Goal: Task Accomplishment & Management: Manage account settings

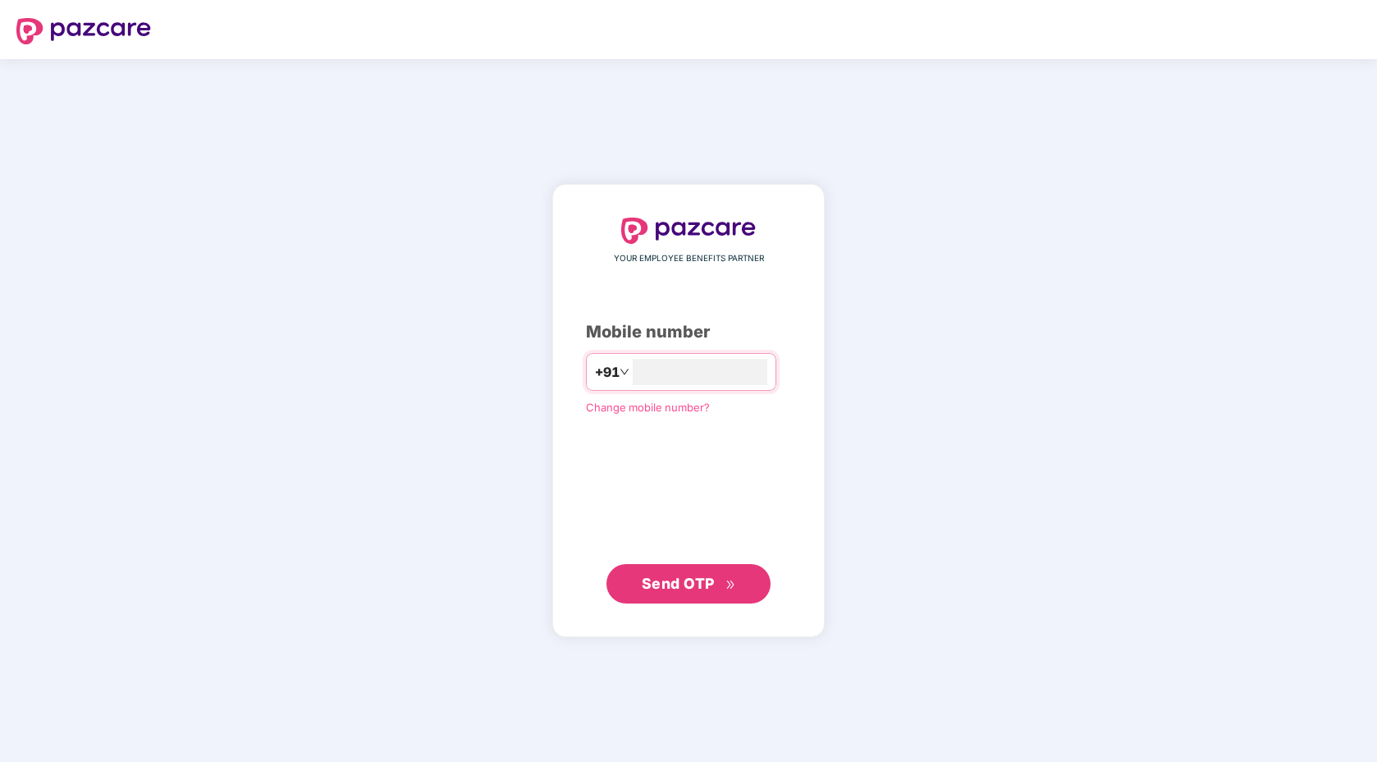
type input "**********"
click at [681, 597] on button "Send OTP" at bounding box center [688, 583] width 164 height 39
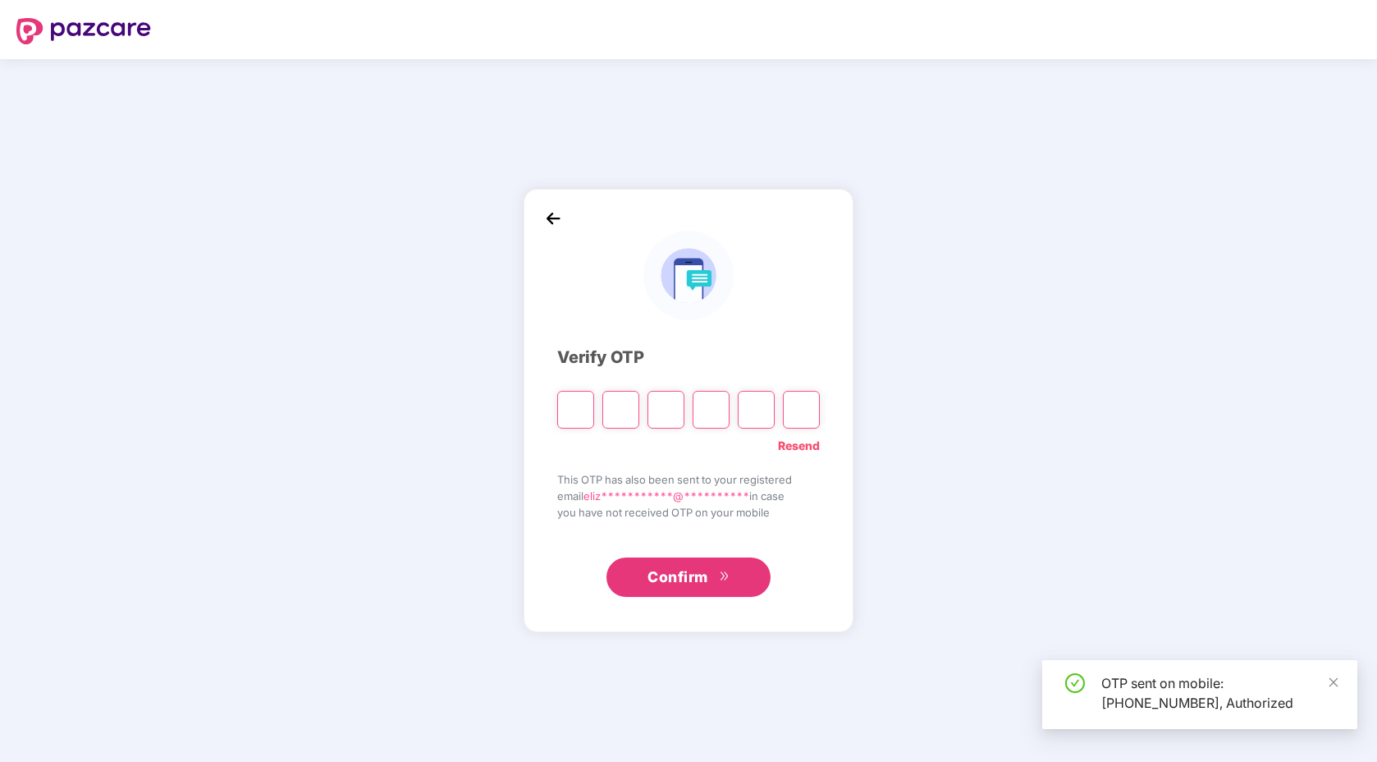
click at [574, 407] on input "Please enter verification code. Digit 1" at bounding box center [575, 410] width 37 height 38
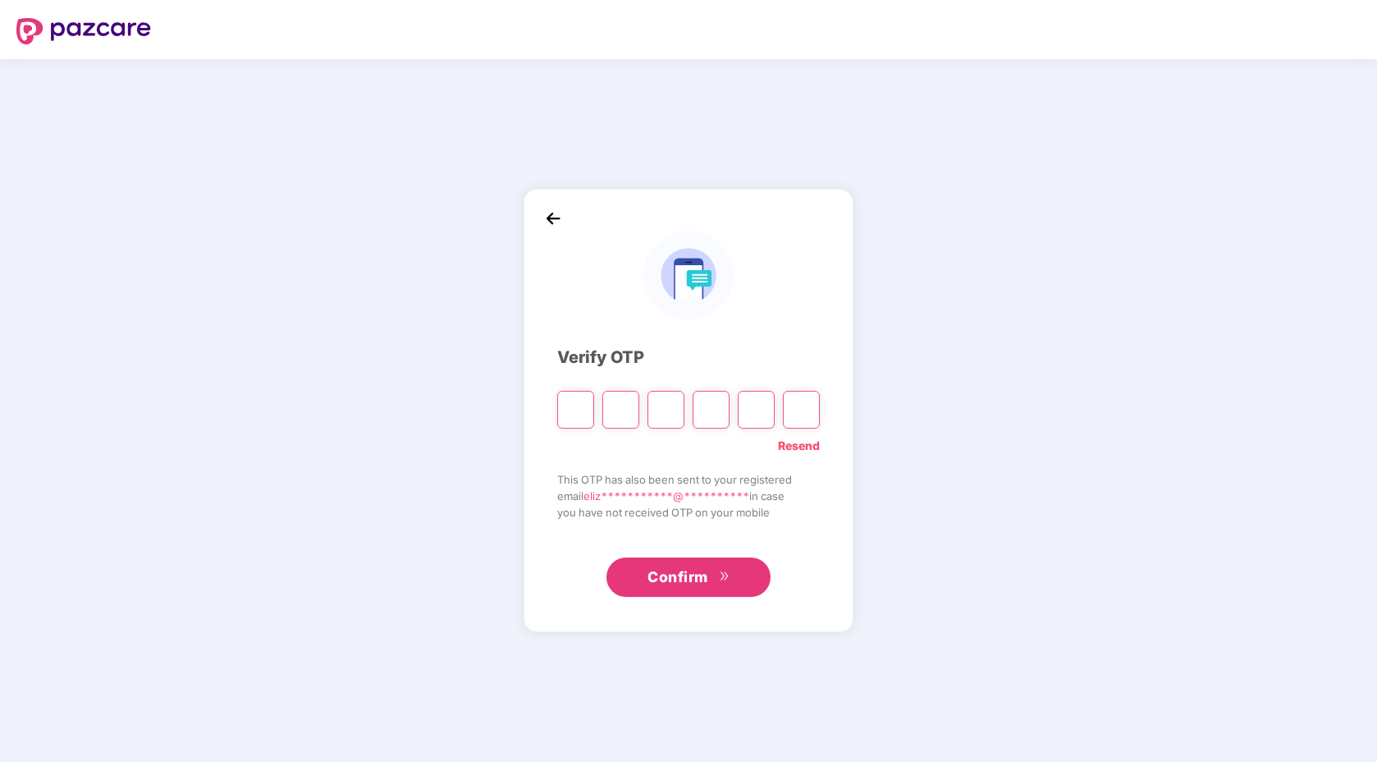
click at [570, 405] on input "Please enter verification code. Digit 1" at bounding box center [575, 410] width 37 height 38
paste input "*"
type input "*"
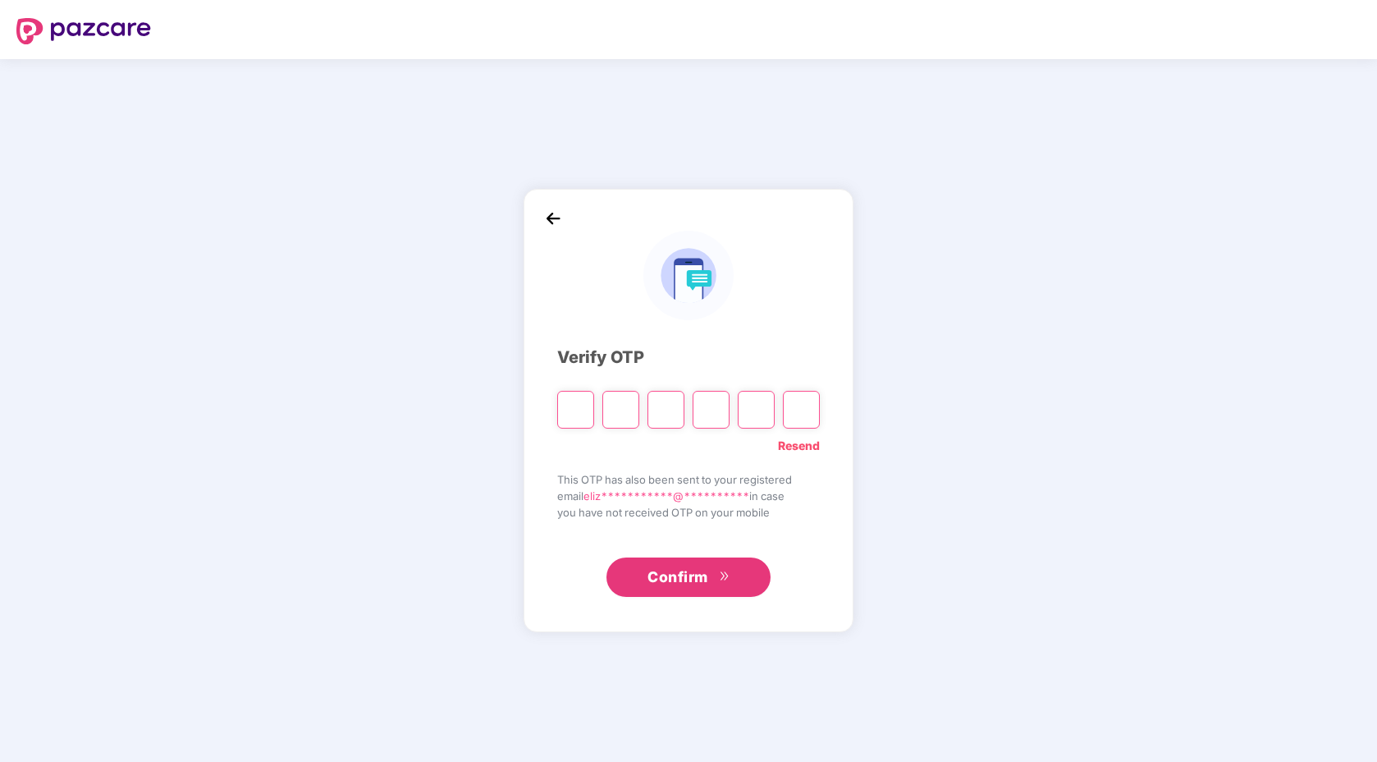
type input "*"
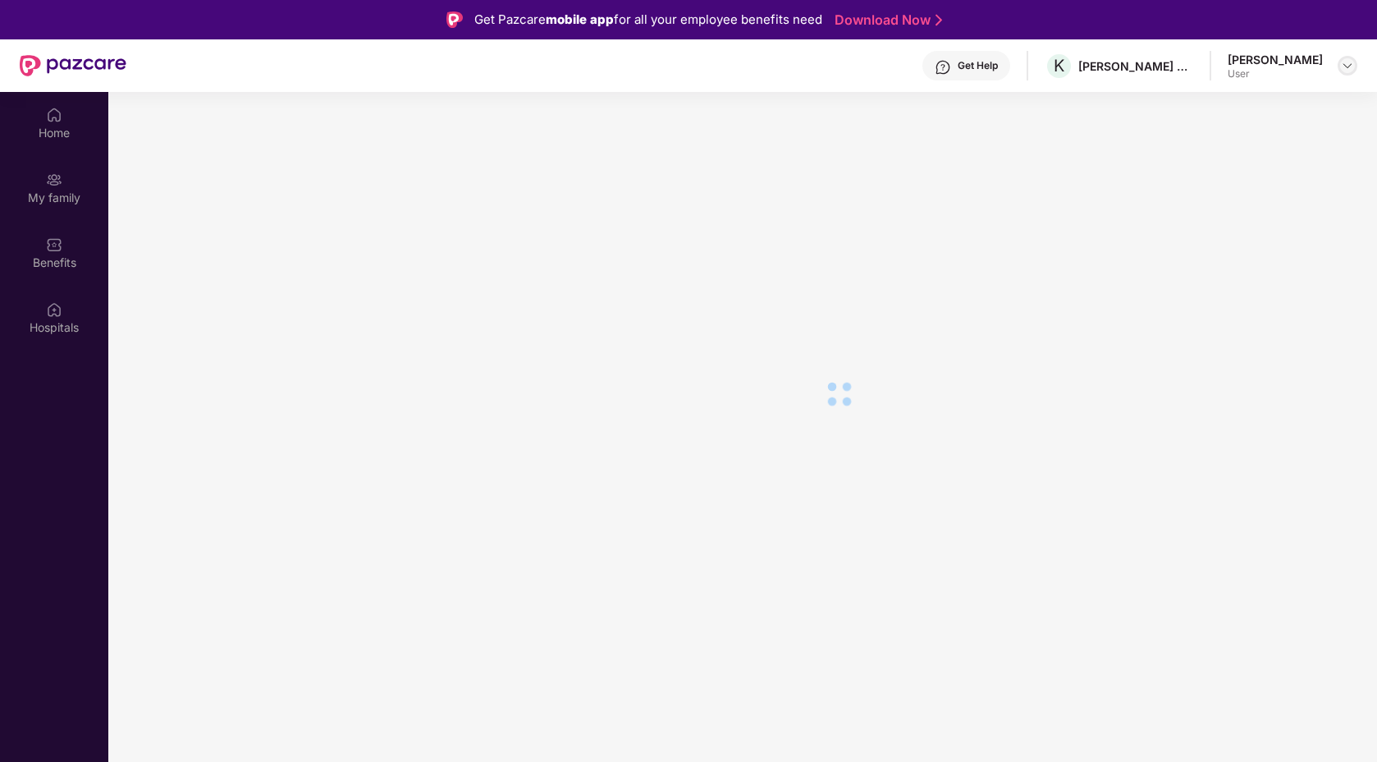
click at [1341, 70] on img at bounding box center [1347, 65] width 13 height 13
click at [1214, 111] on div "Switch Company" at bounding box center [1270, 105] width 213 height 32
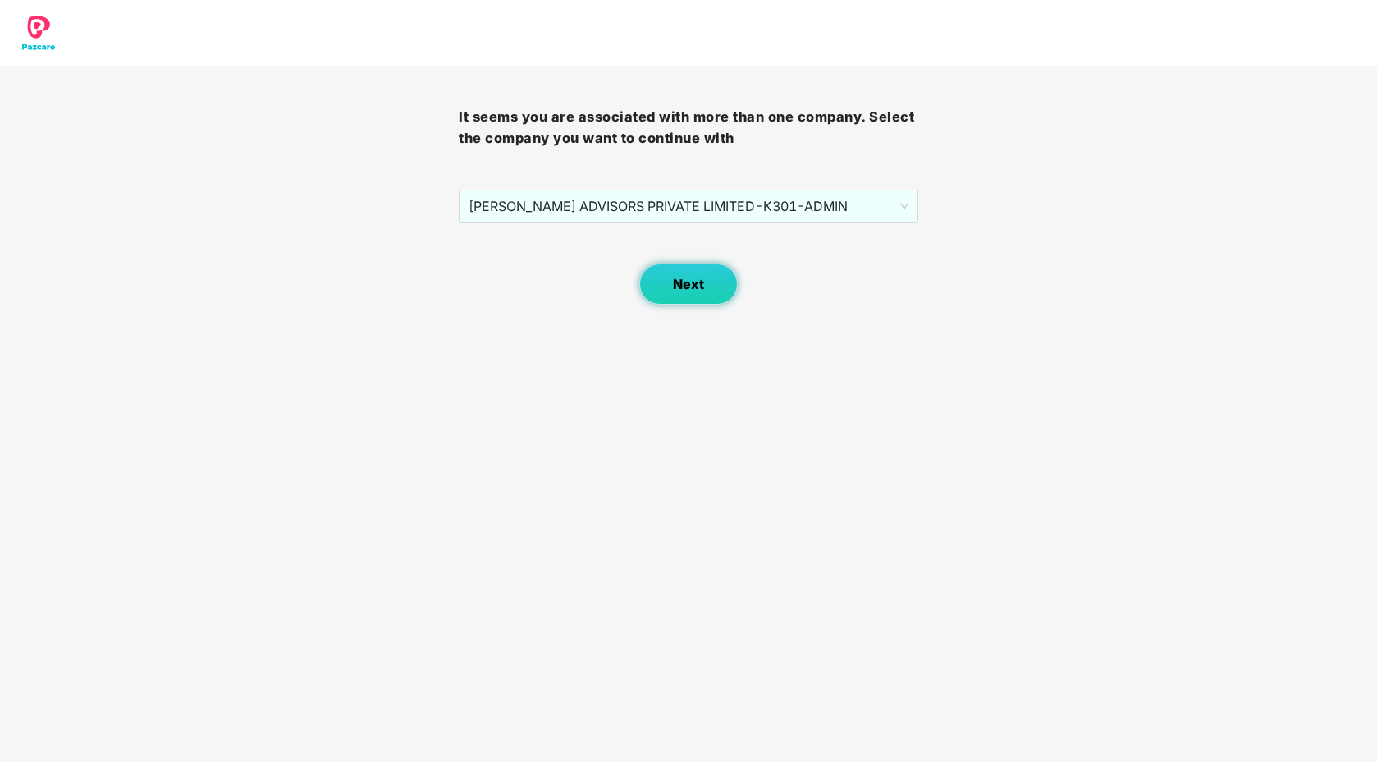
click at [688, 285] on span "Next" at bounding box center [688, 285] width 31 height 16
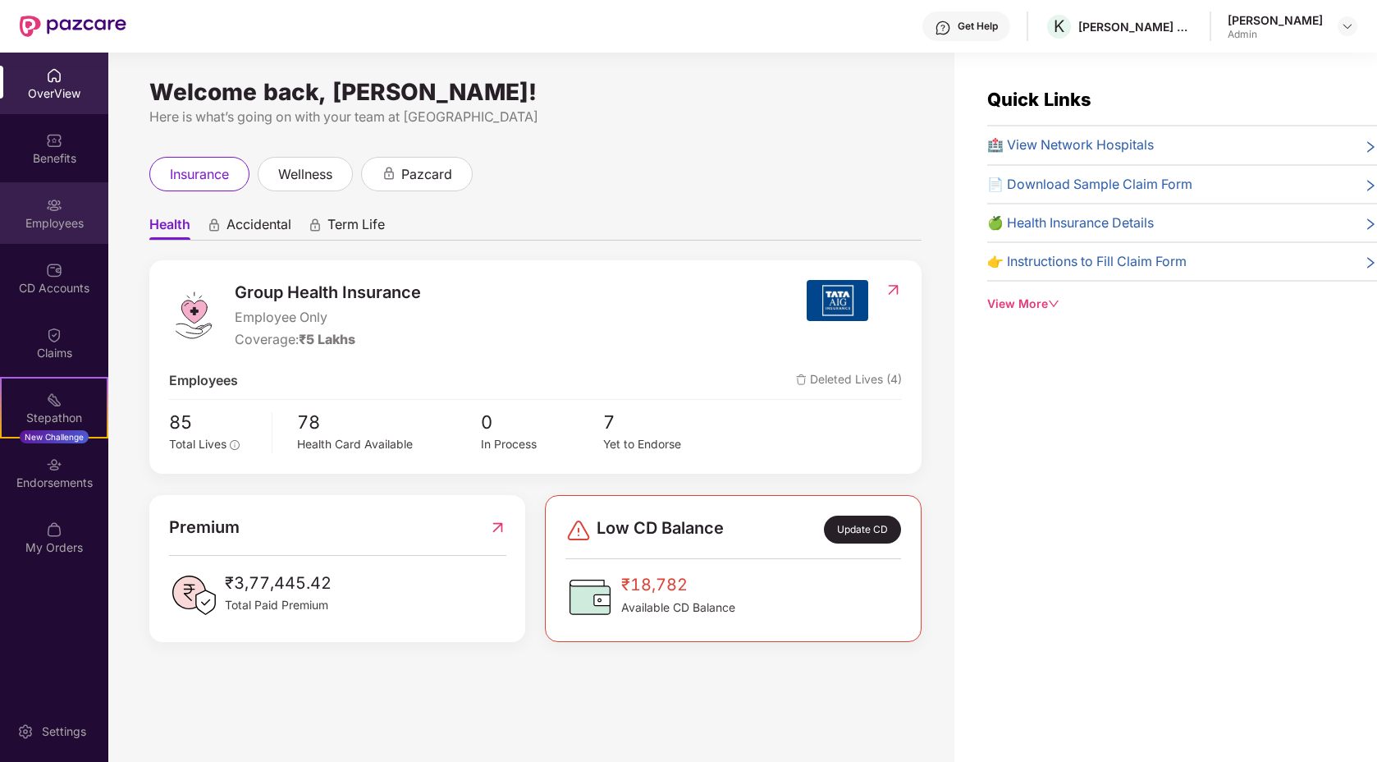
click at [69, 216] on div "Employees" at bounding box center [54, 223] width 108 height 16
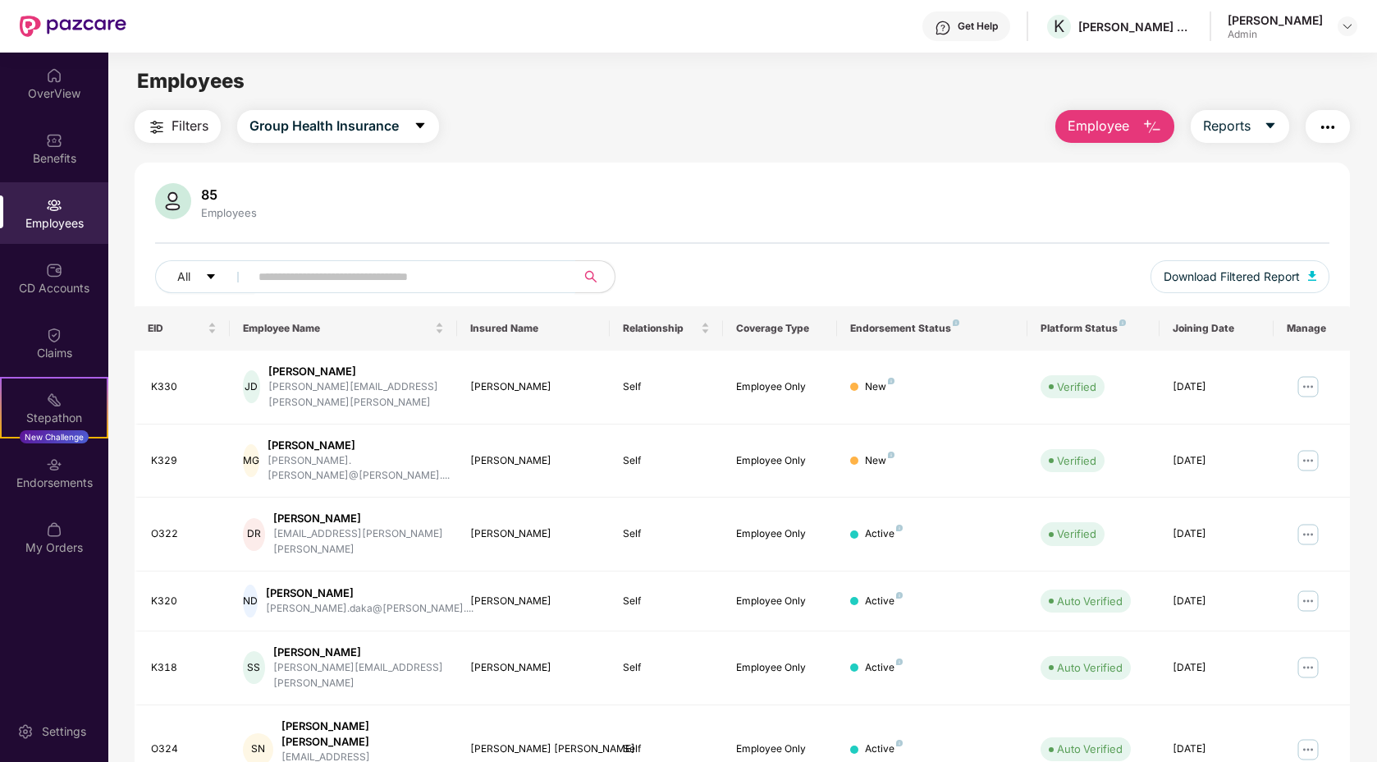
click at [375, 271] on input "text" at bounding box center [405, 276] width 295 height 25
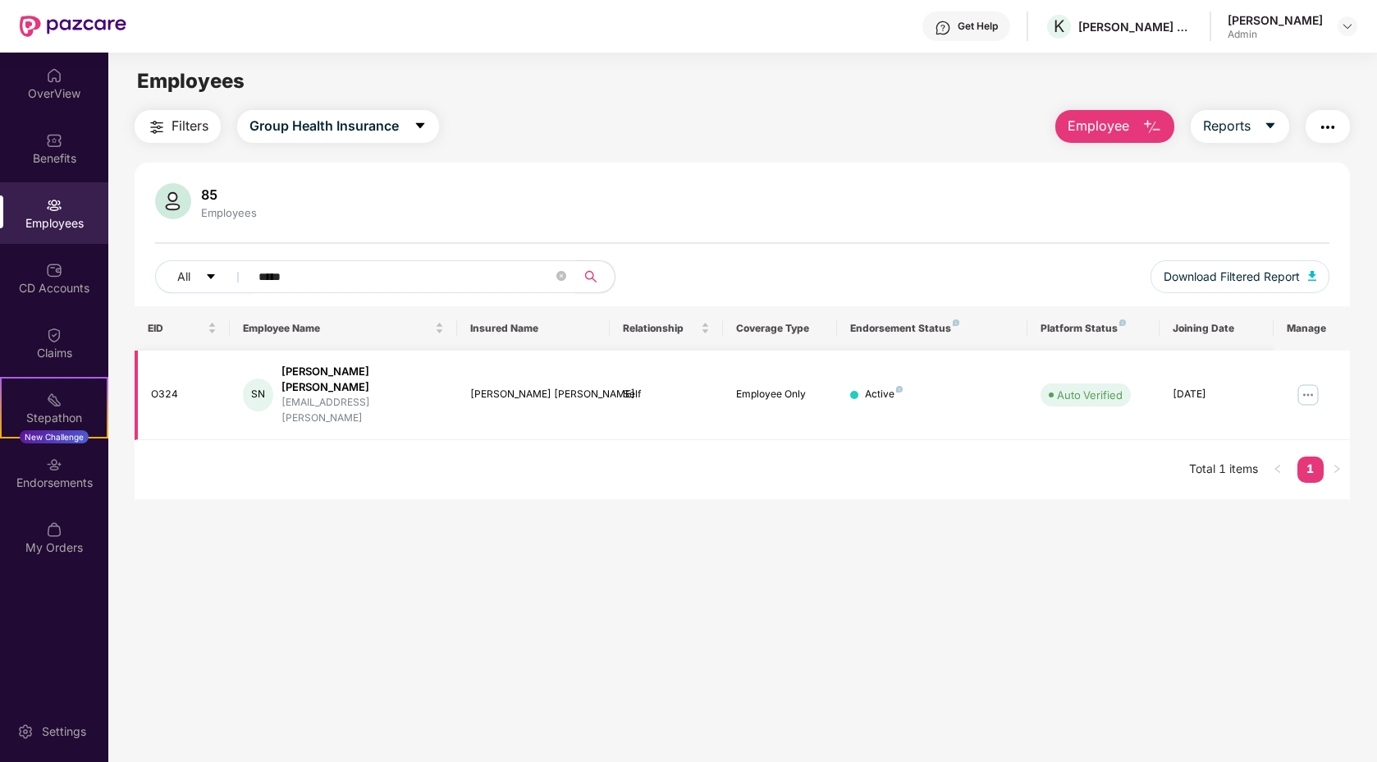
type input "*****"
click at [1314, 382] on img at bounding box center [1308, 395] width 26 height 26
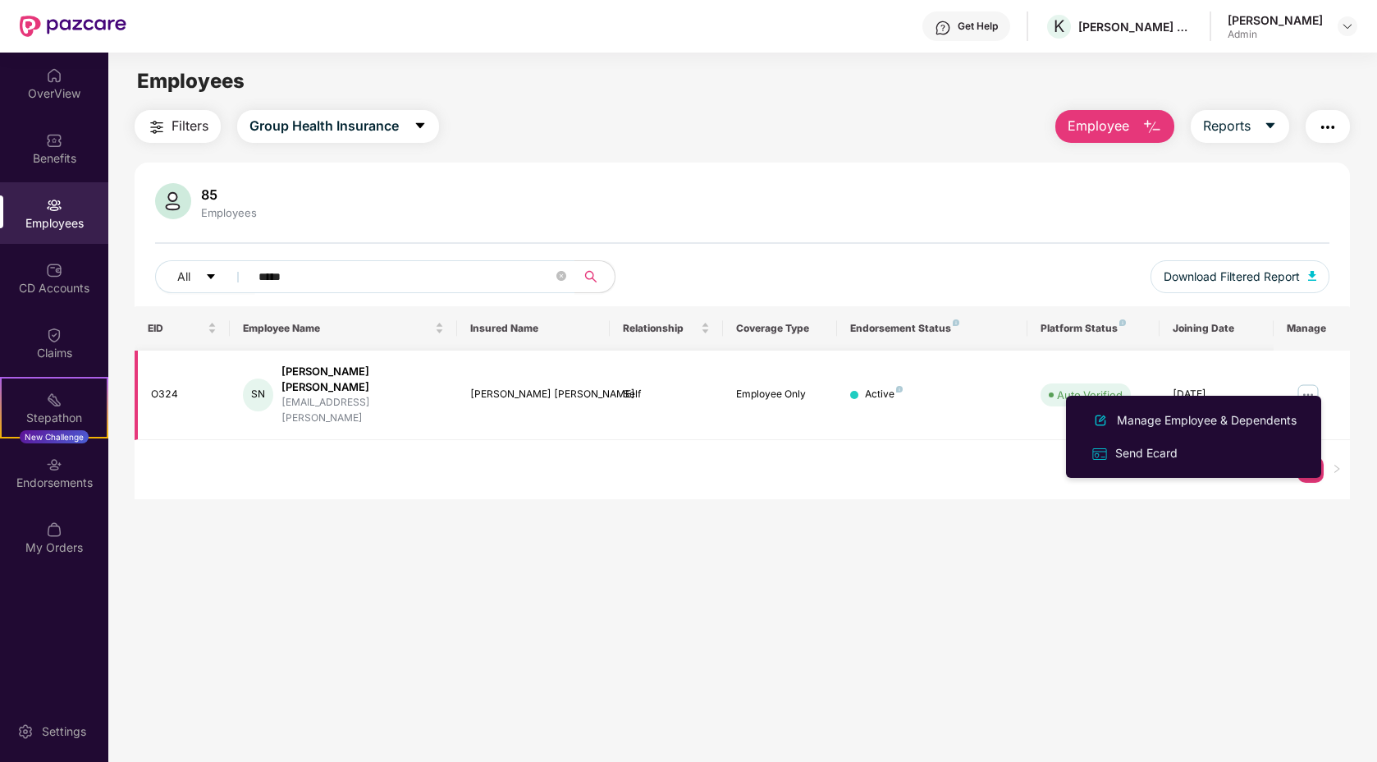
click at [313, 370] on div "Sriya Smaraki Nayak" at bounding box center [362, 379] width 163 height 31
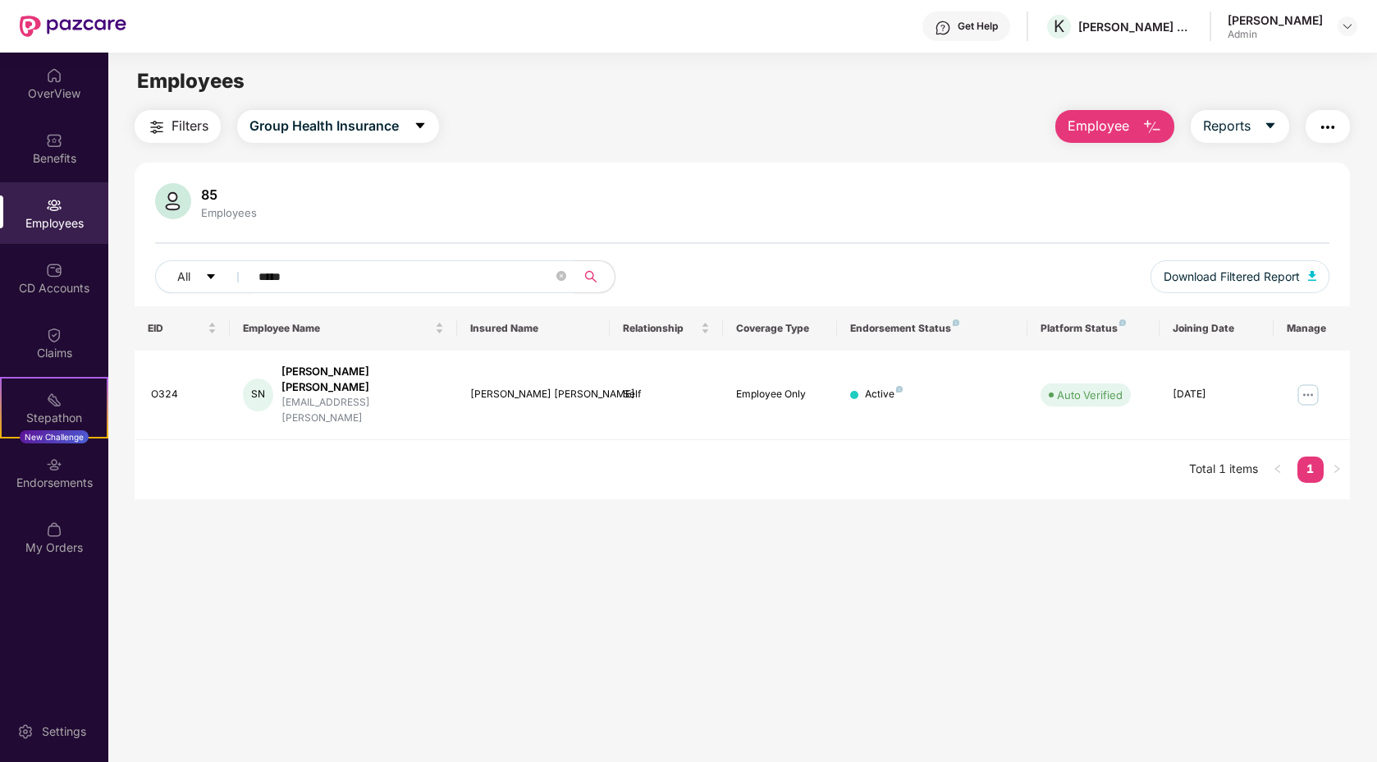
click at [1154, 122] on img "button" at bounding box center [1152, 127] width 20 height 20
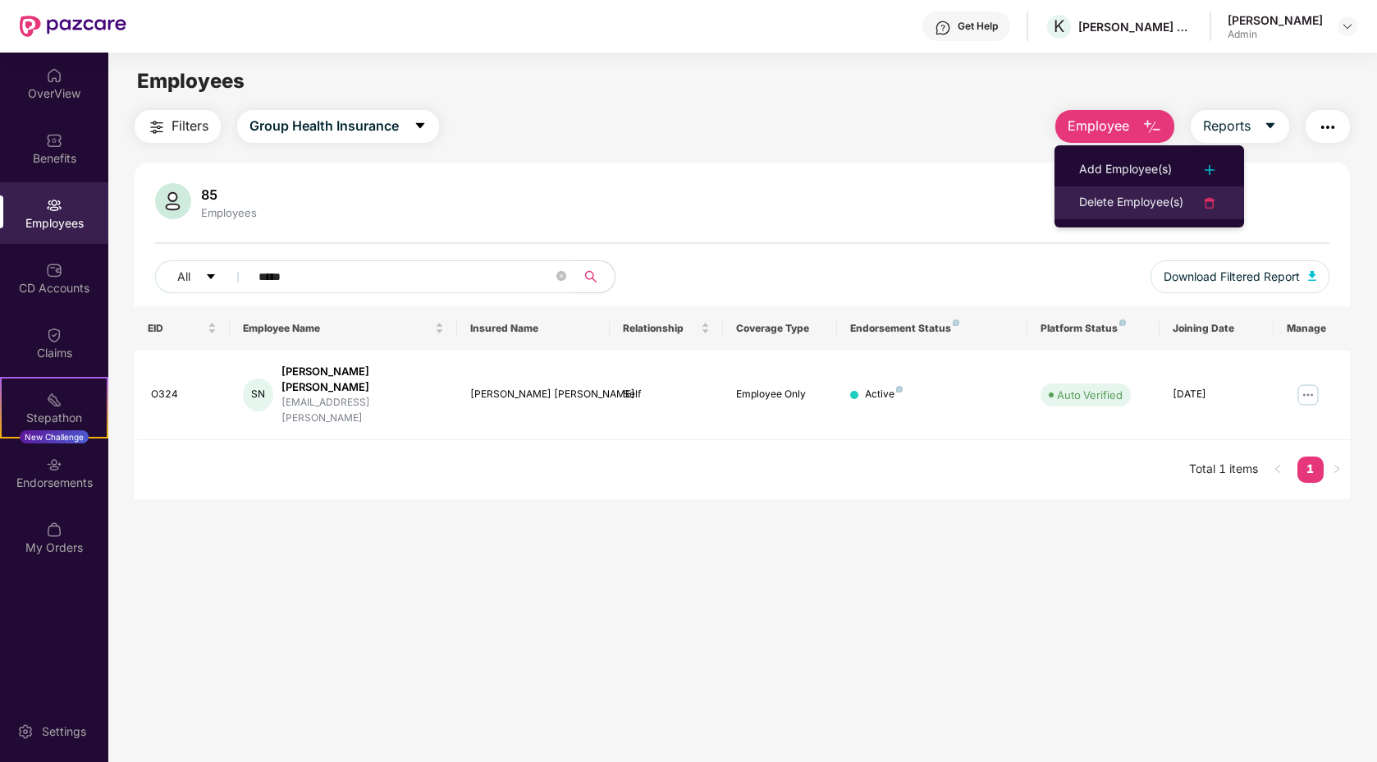
click at [1130, 194] on div "Delete Employee(s)" at bounding box center [1131, 203] width 104 height 20
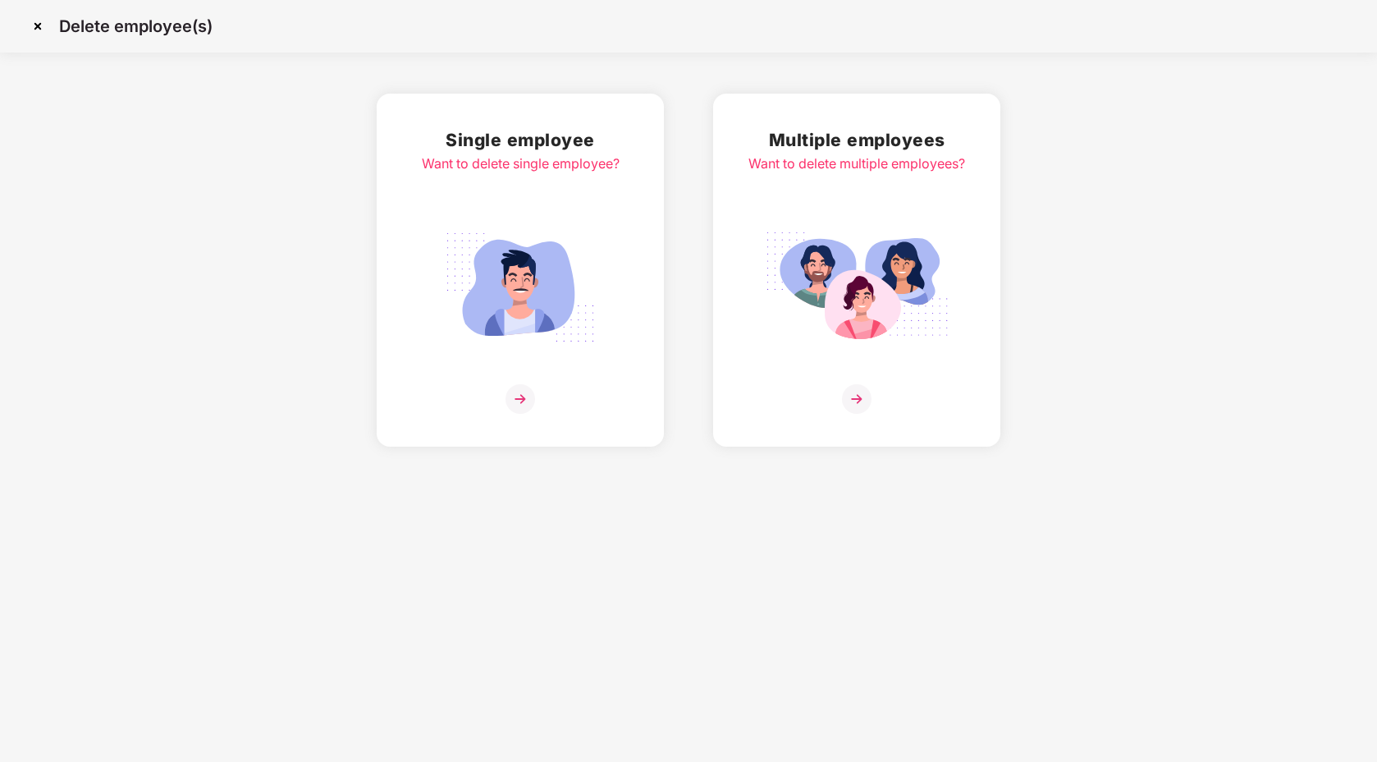
click at [537, 155] on div "Want to delete single employee?" at bounding box center [521, 163] width 198 height 21
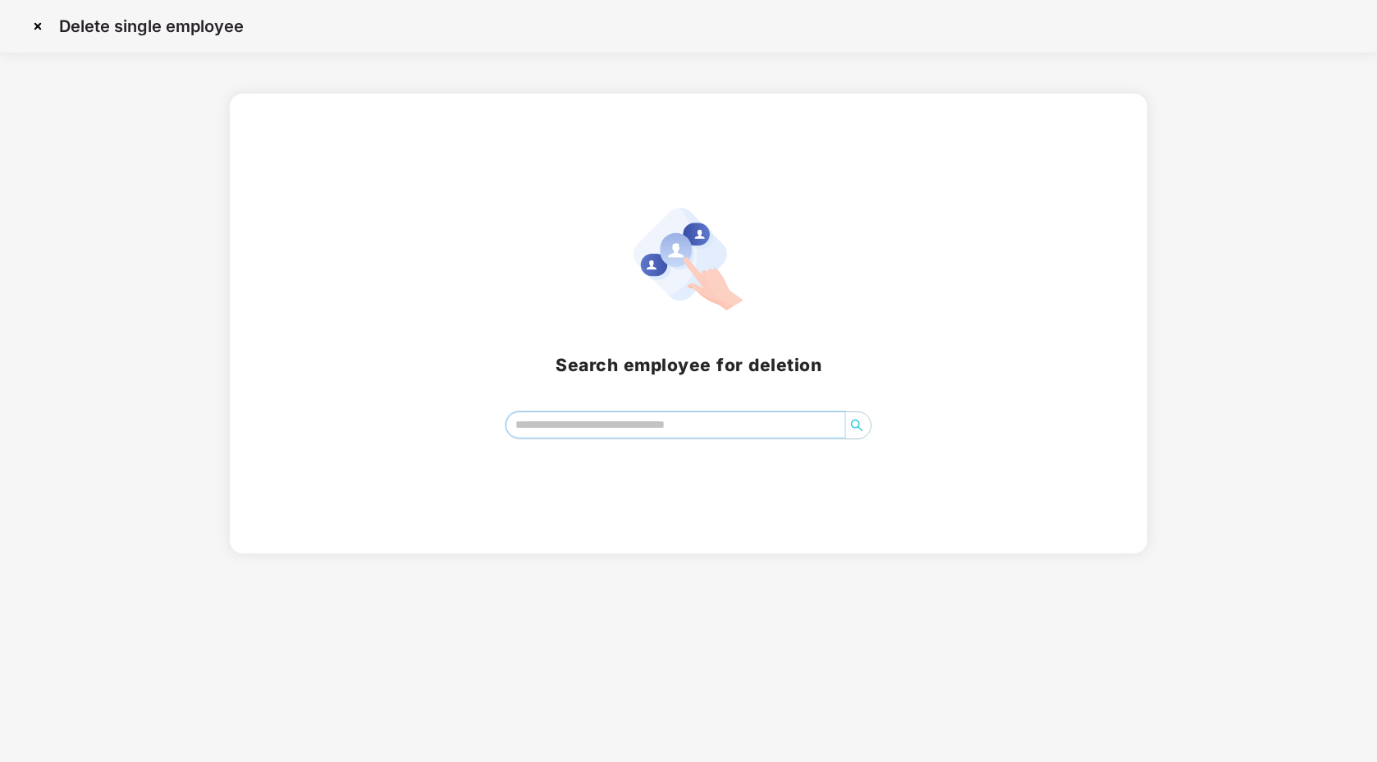
click at [623, 426] on input "search" at bounding box center [675, 424] width 338 height 25
type input "*****"
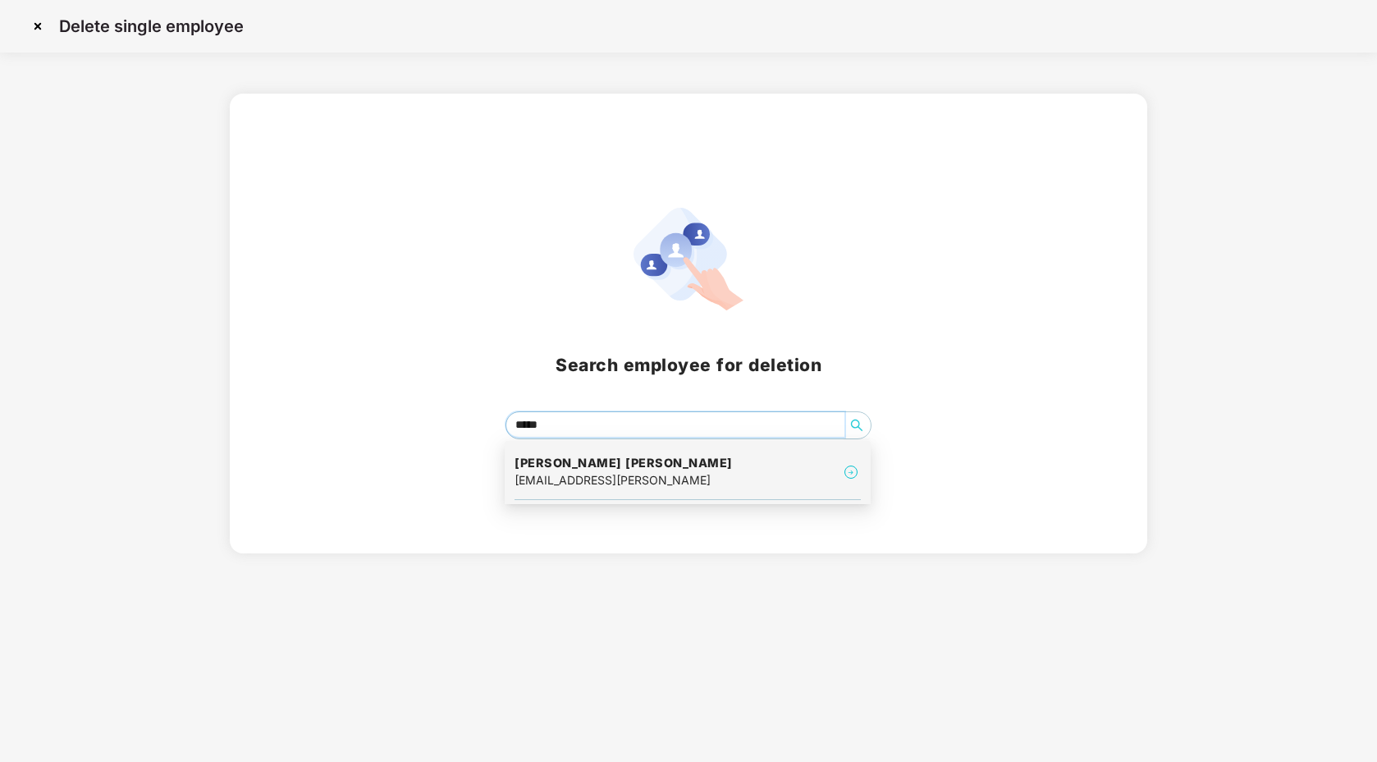
click at [675, 483] on div "Sriya smaraki Nayak sriya.nayak@kristal.ai" at bounding box center [688, 472] width 346 height 55
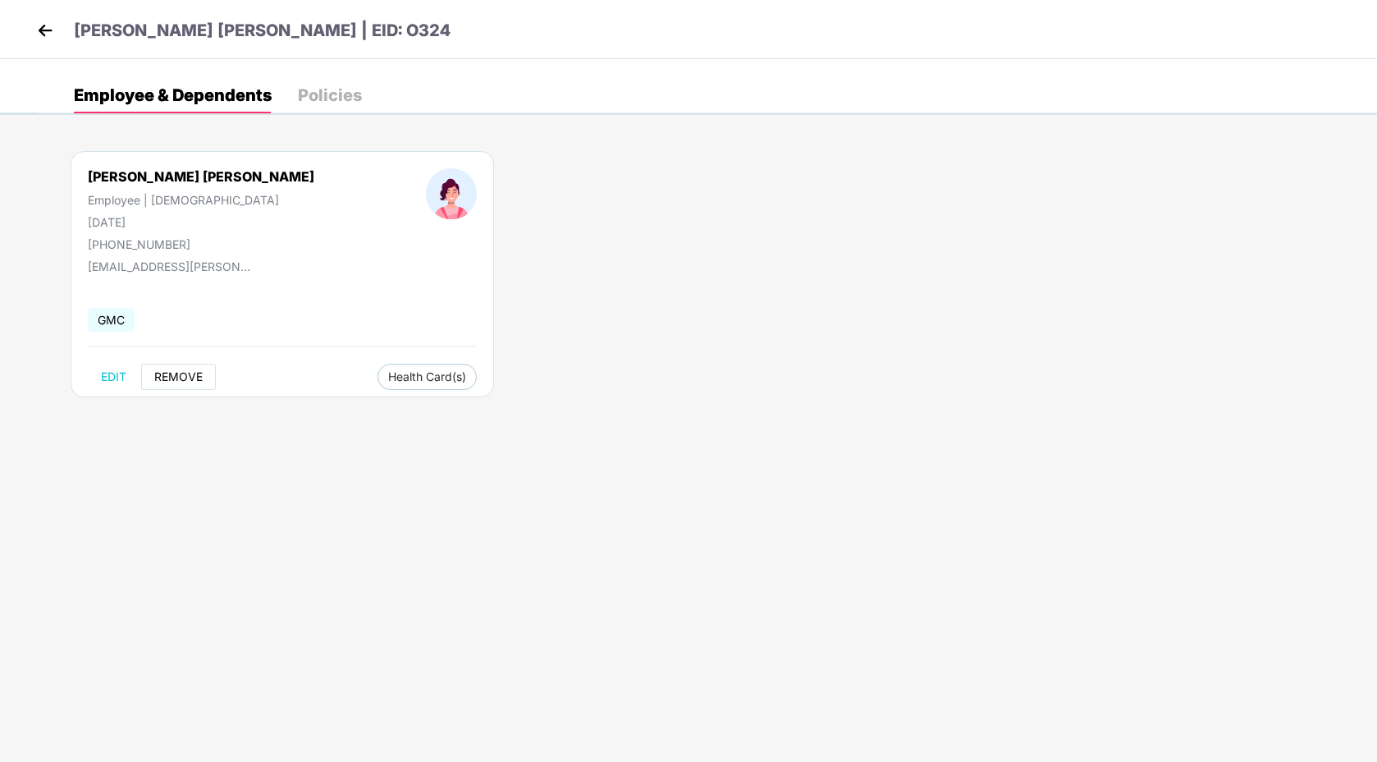
click at [178, 377] on span "REMOVE" at bounding box center [178, 376] width 48 height 13
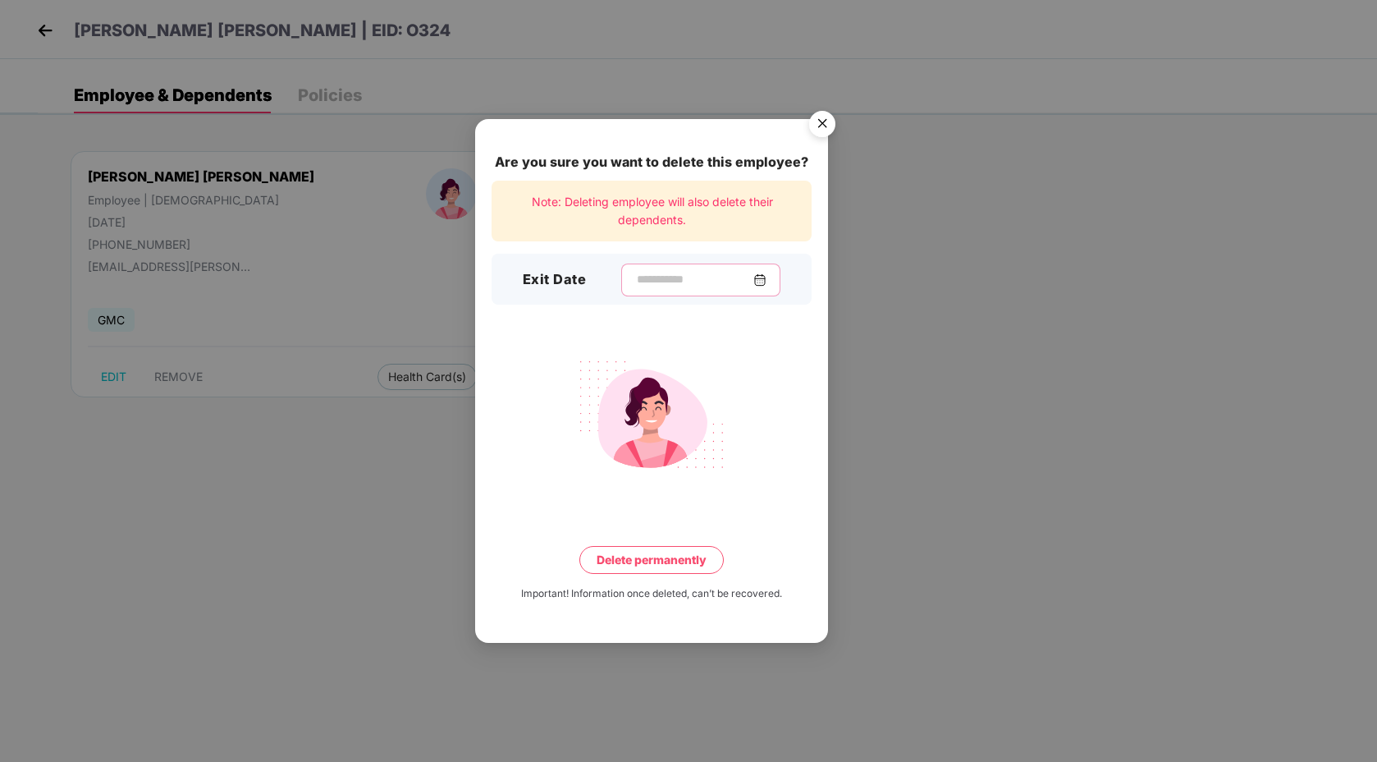
click at [665, 279] on input at bounding box center [694, 279] width 118 height 17
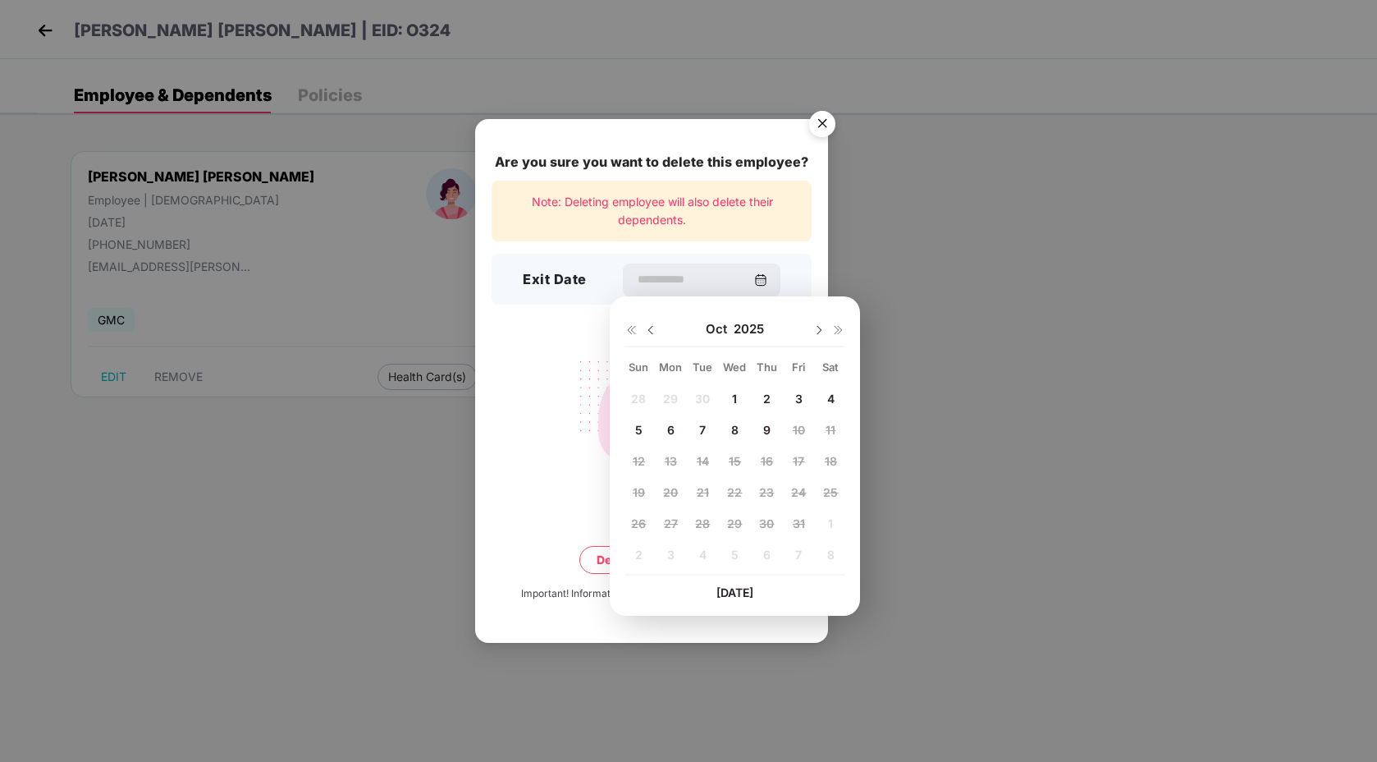
click at [674, 426] on span "6" at bounding box center [670, 430] width 7 height 14
type input "**********"
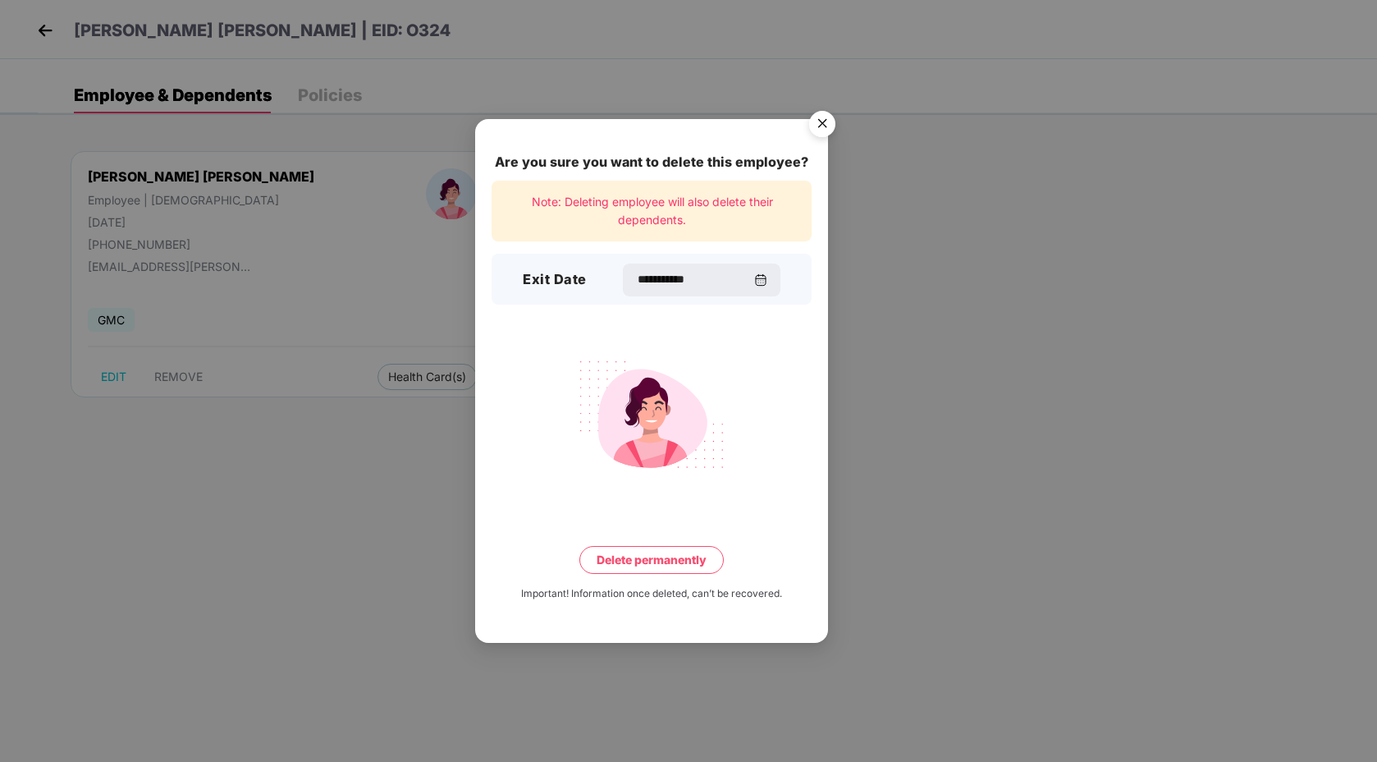
click at [634, 558] on button "Delete permanently" at bounding box center [651, 560] width 144 height 28
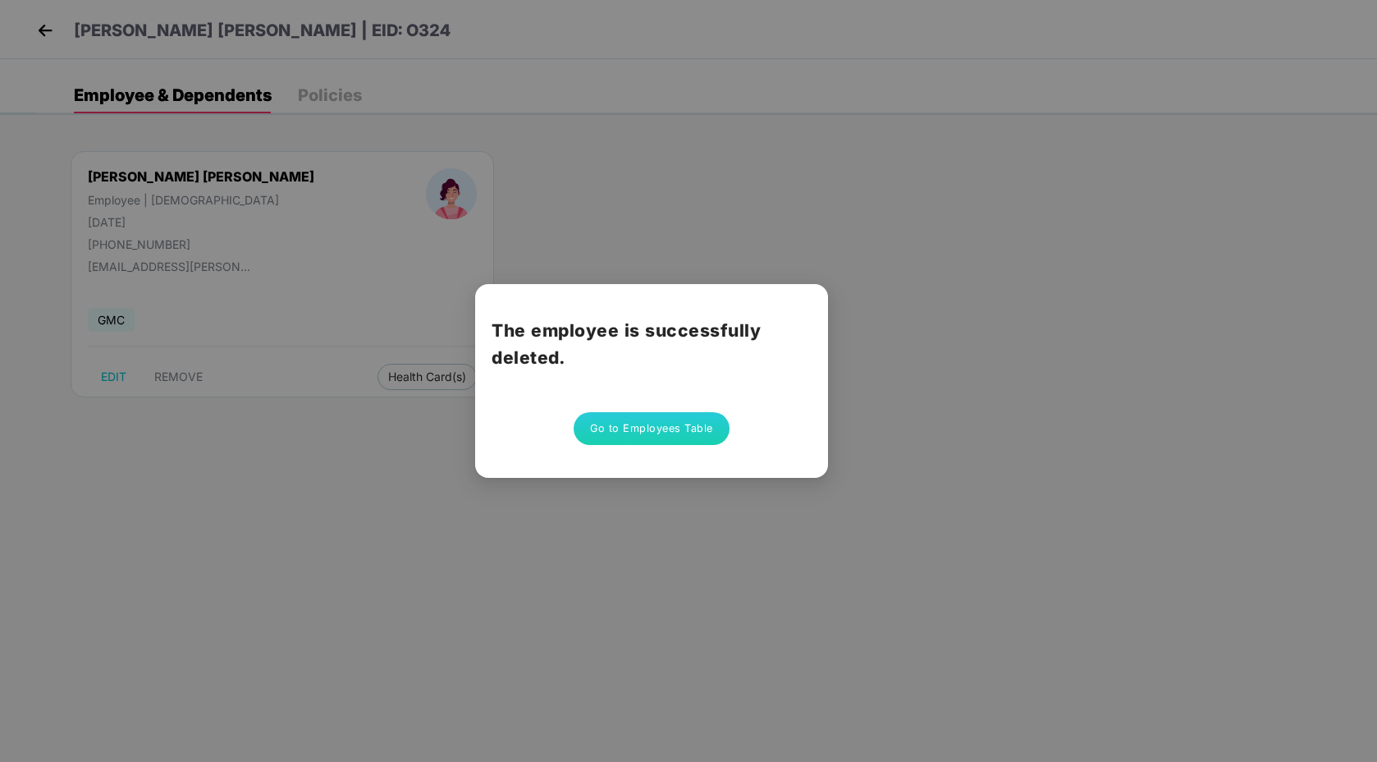
click at [661, 432] on button "Go to Employees Table" at bounding box center [652, 428] width 156 height 33
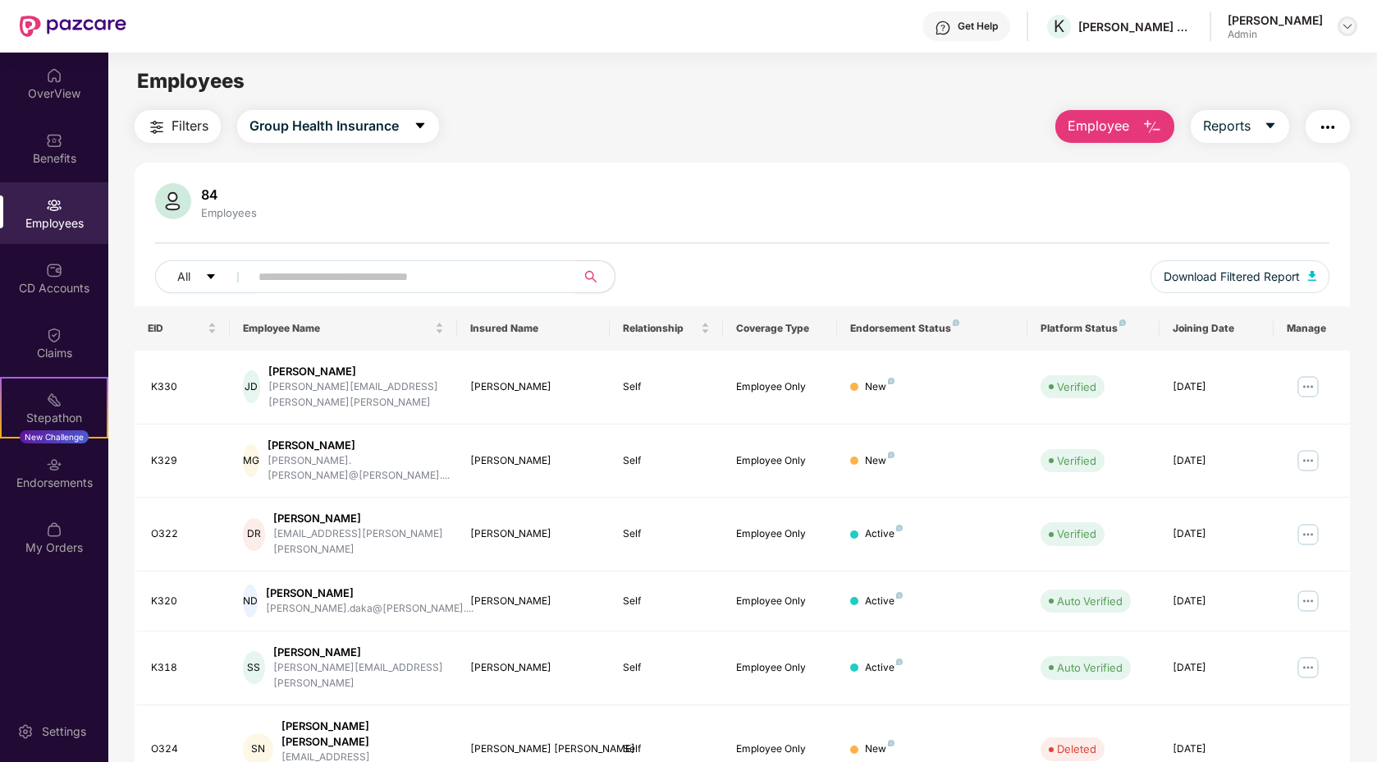
click at [1338, 24] on div at bounding box center [1348, 26] width 20 height 20
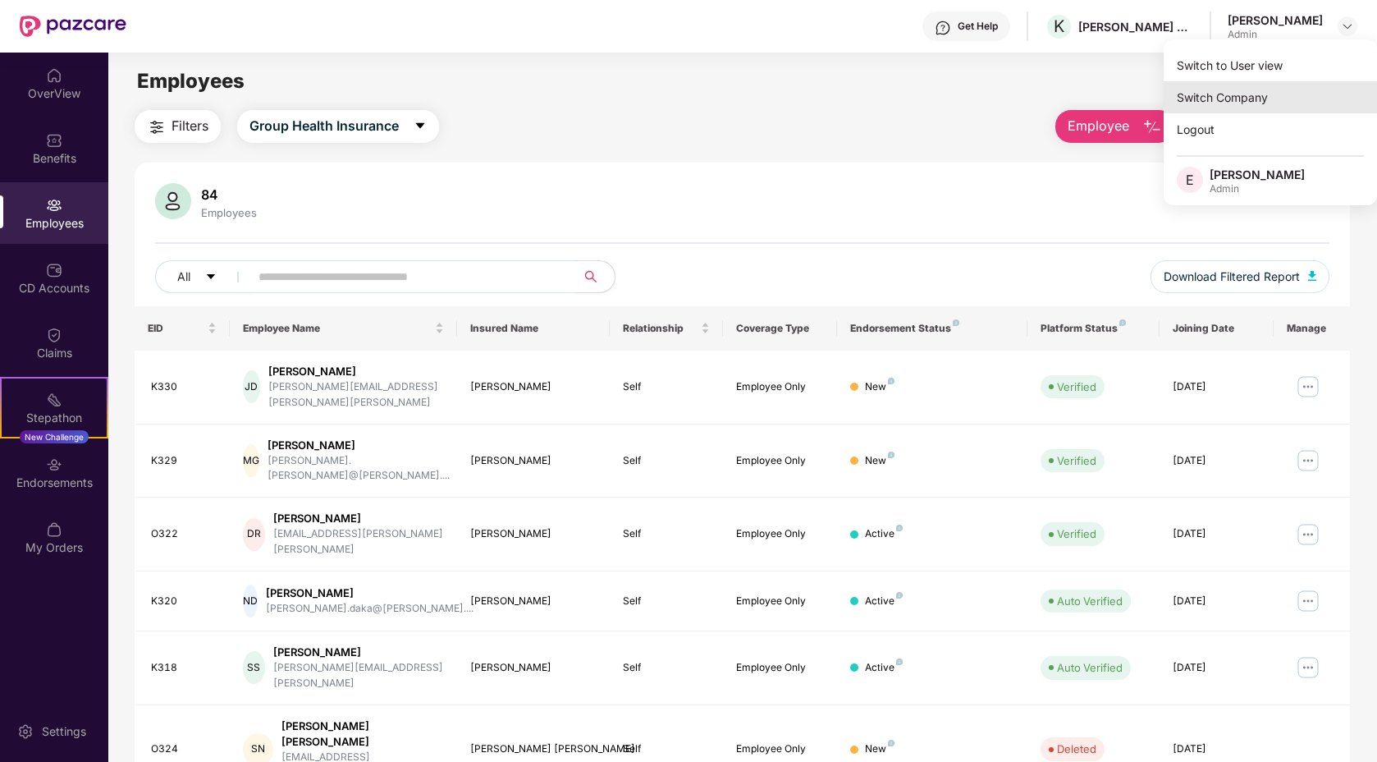
click at [1228, 98] on div "Switch Company" at bounding box center [1270, 97] width 213 height 32
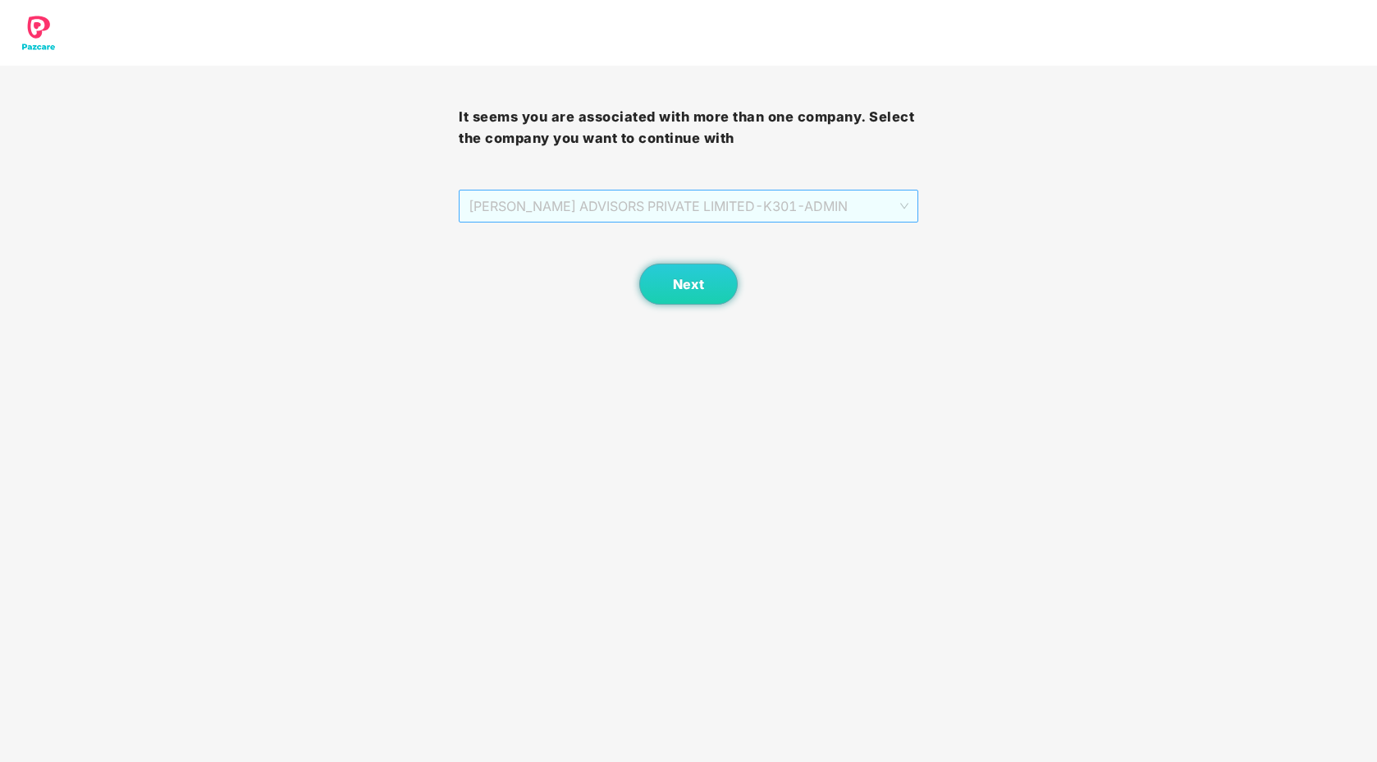
click at [757, 200] on span "KRISTAL ADVISORS PRIVATE LIMITED - K301 - ADMIN" at bounding box center [688, 205] width 439 height 31
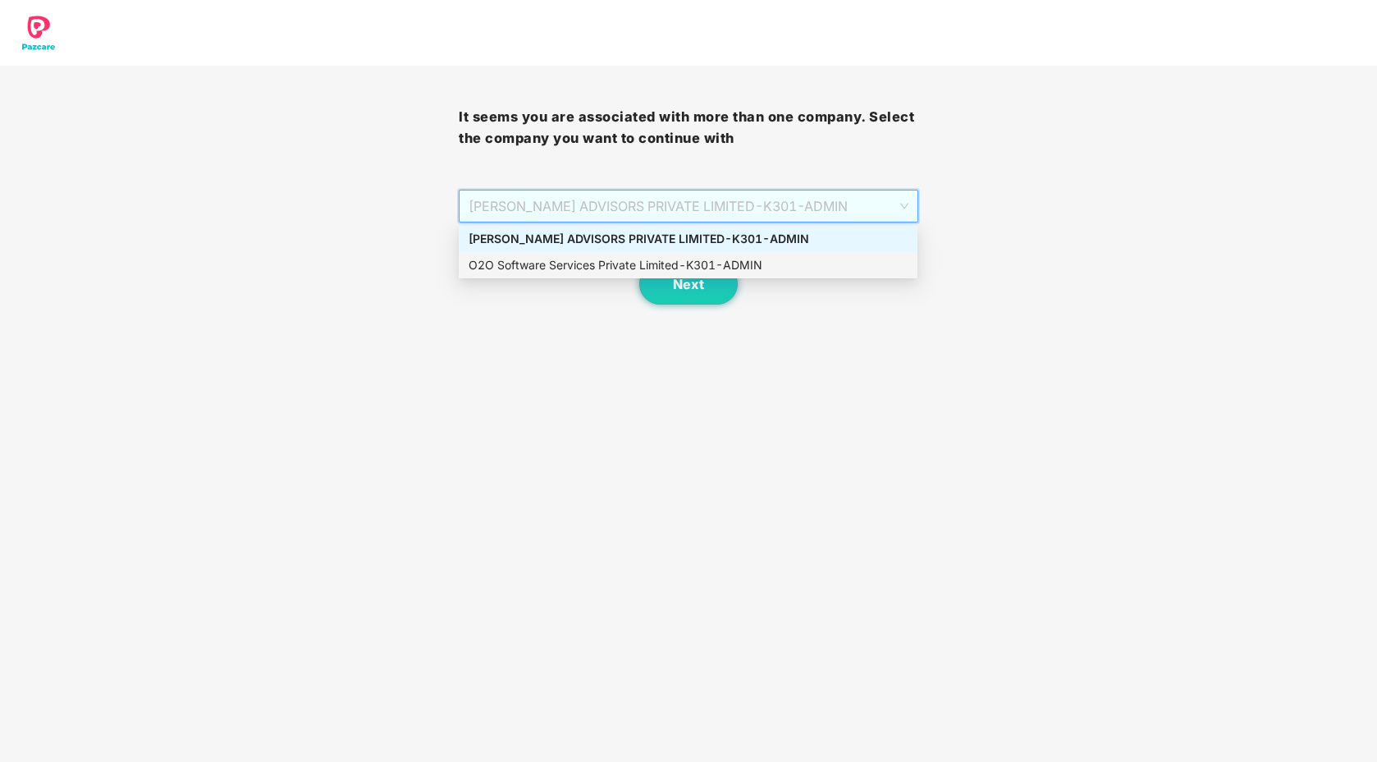
click at [603, 252] on div "O2O Software Services Private Limited - K301 - ADMIN" at bounding box center [688, 265] width 459 height 26
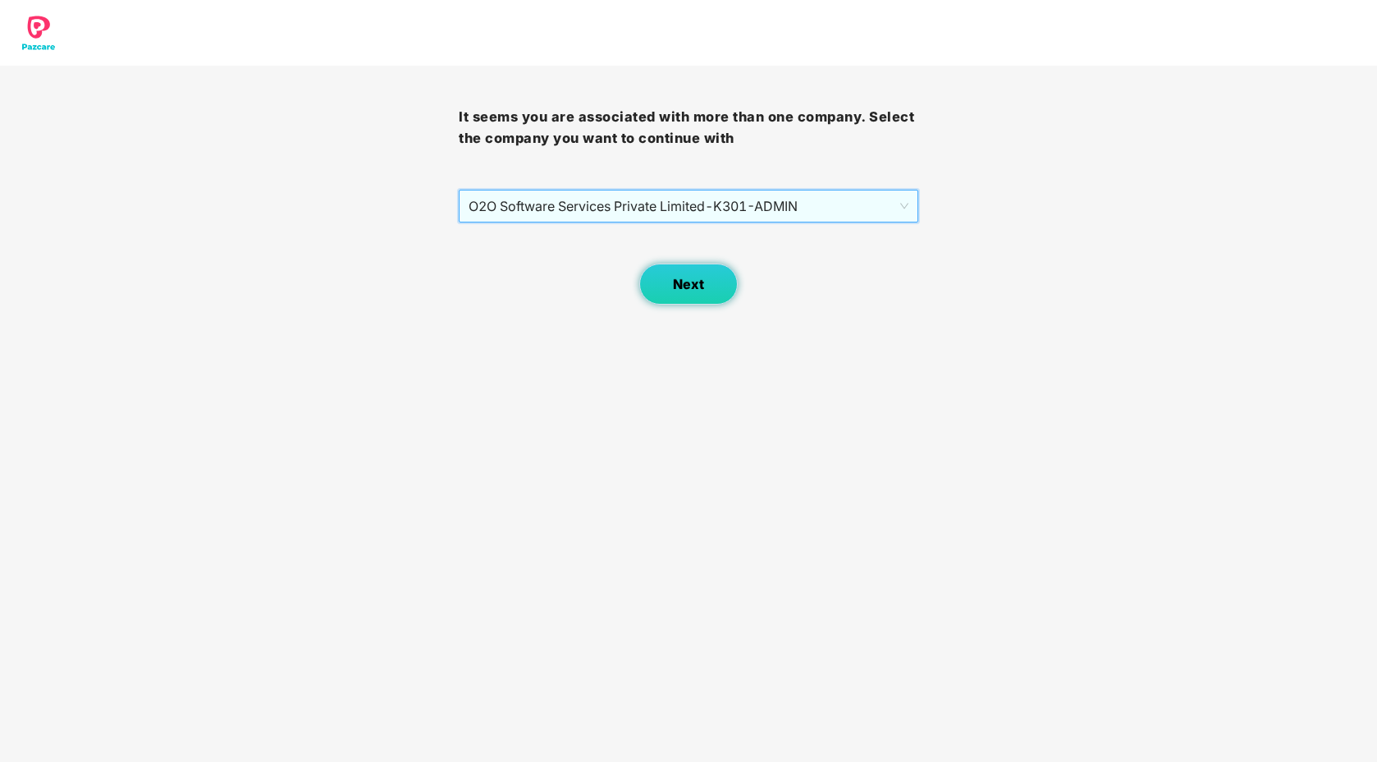
click at [704, 296] on button "Next" at bounding box center [688, 283] width 98 height 41
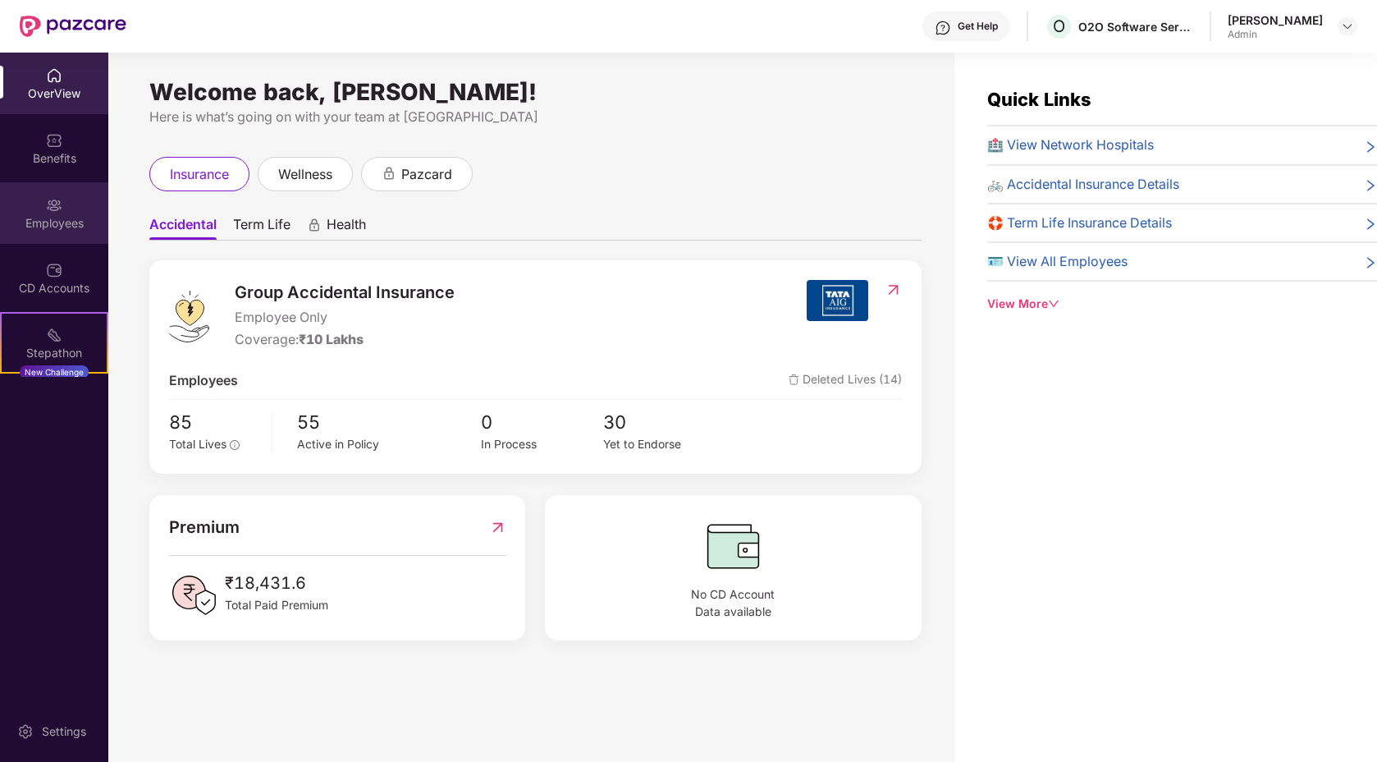
click at [52, 221] on div "Employees" at bounding box center [54, 223] width 108 height 16
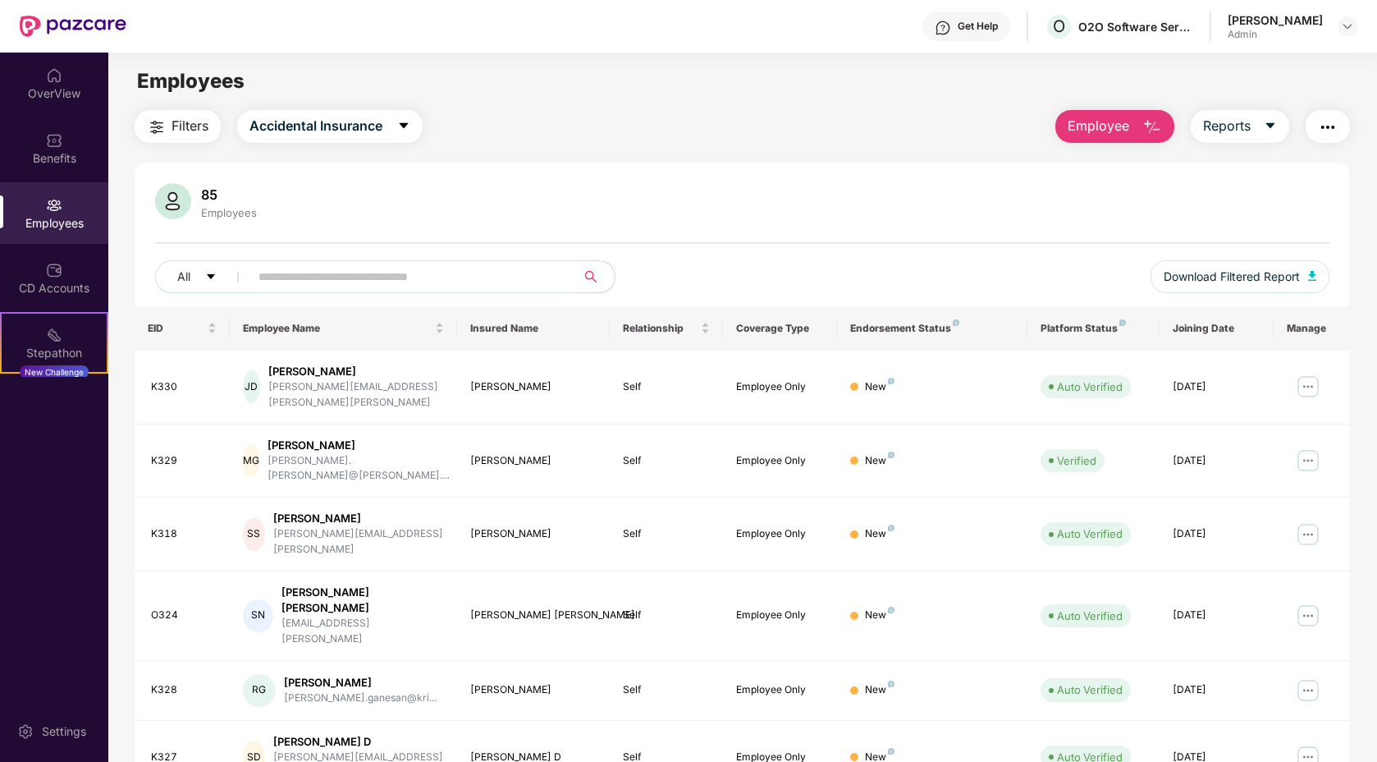
click at [1108, 124] on span "Employee" at bounding box center [1099, 126] width 62 height 21
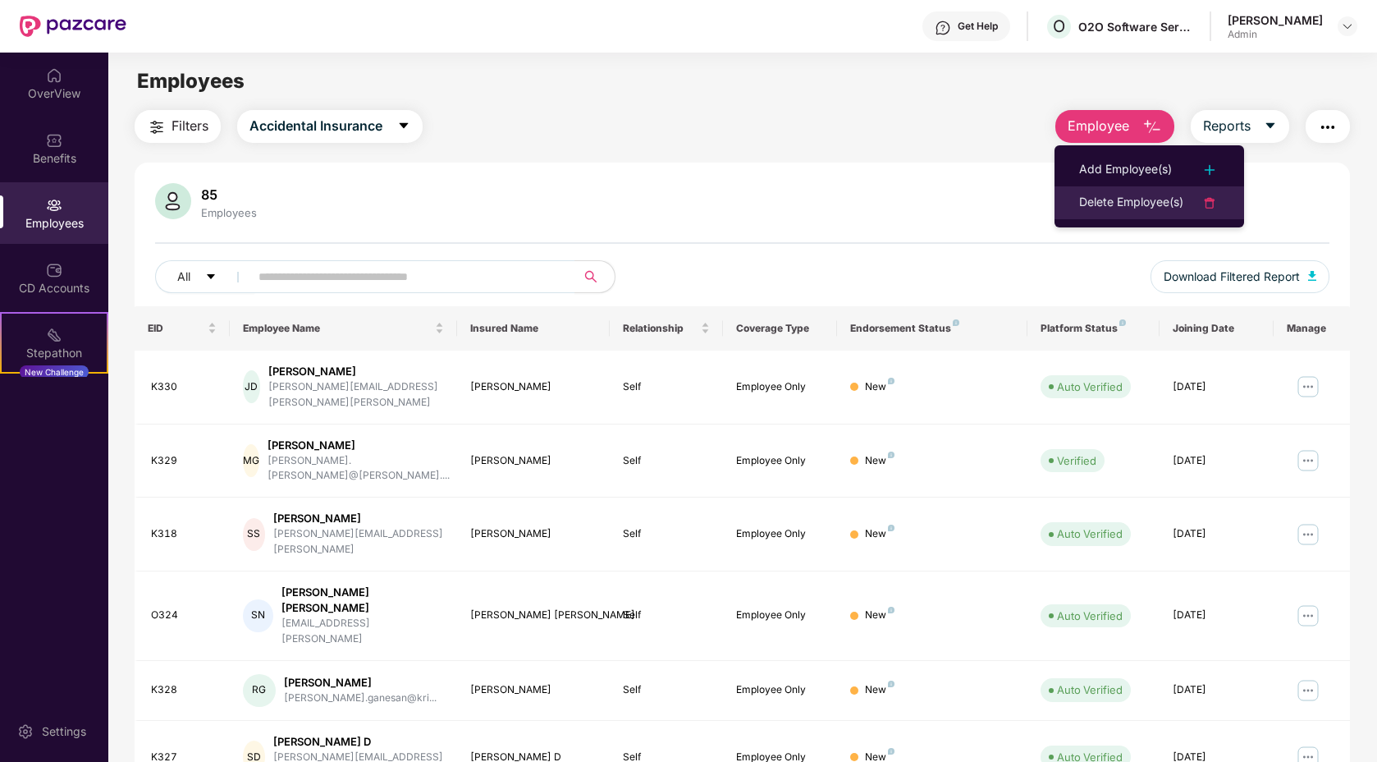
click at [1133, 190] on li "Delete Employee(s)" at bounding box center [1149, 202] width 190 height 33
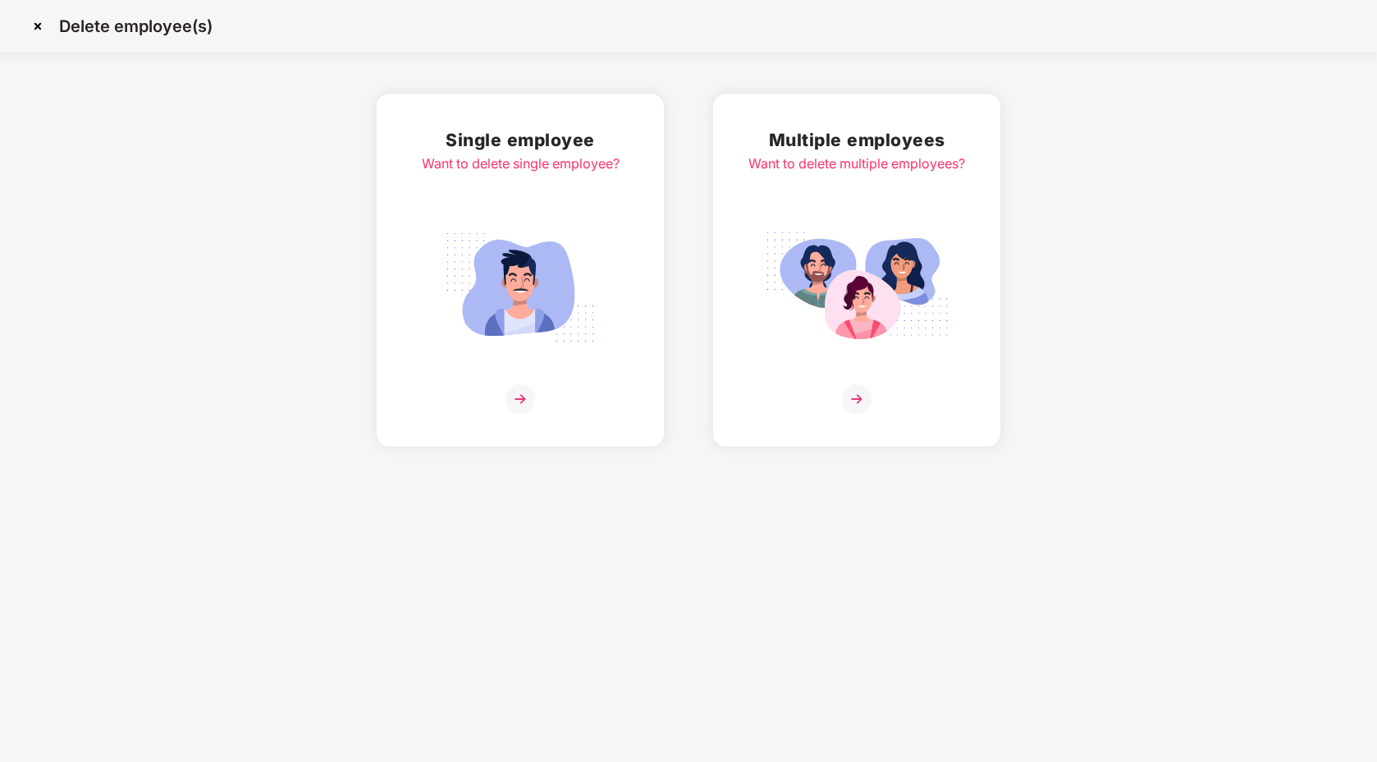
click at [455, 184] on div "Single employee Want to delete single employee?" at bounding box center [521, 269] width 198 height 287
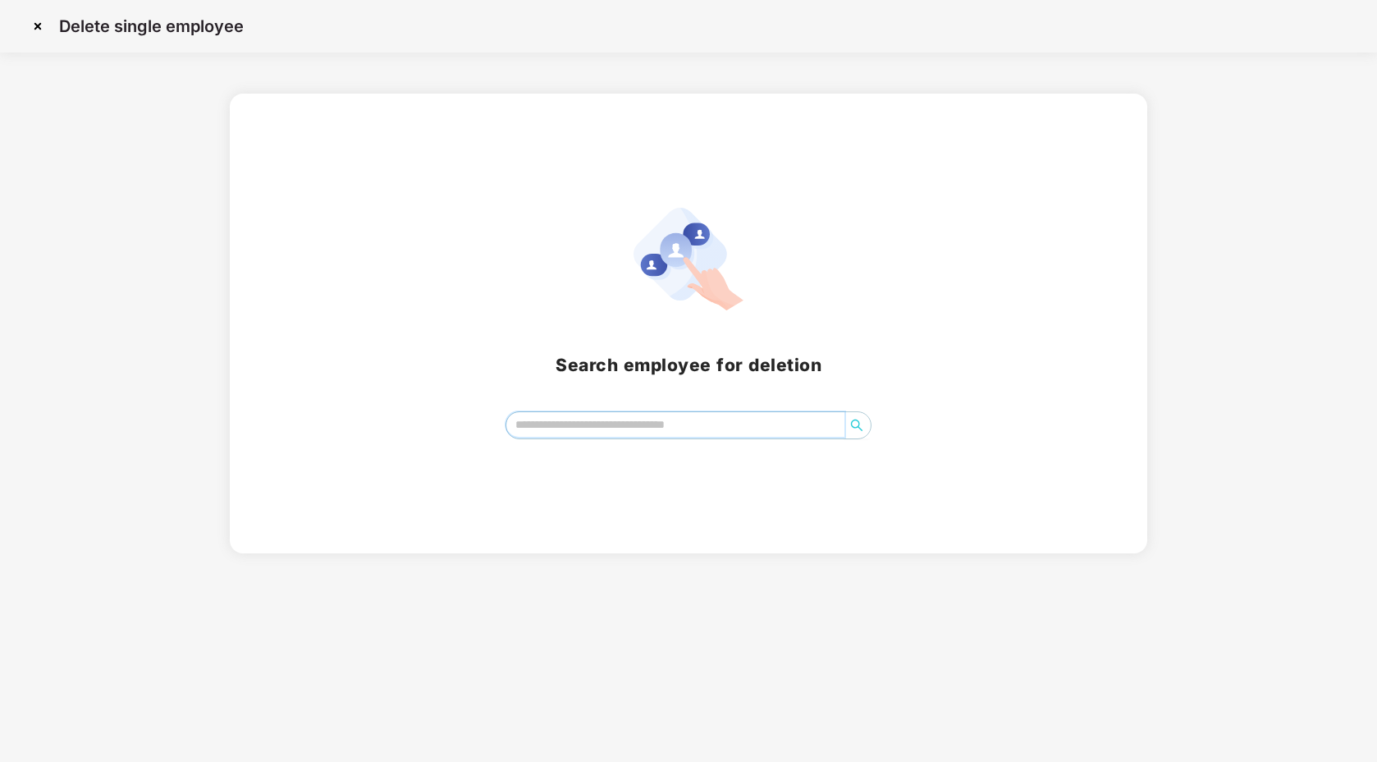
click at [704, 428] on input "search" at bounding box center [675, 424] width 338 height 25
click at [638, 428] on input "*****" at bounding box center [675, 424] width 338 height 25
click at [633, 426] on input "*****" at bounding box center [675, 424] width 338 height 25
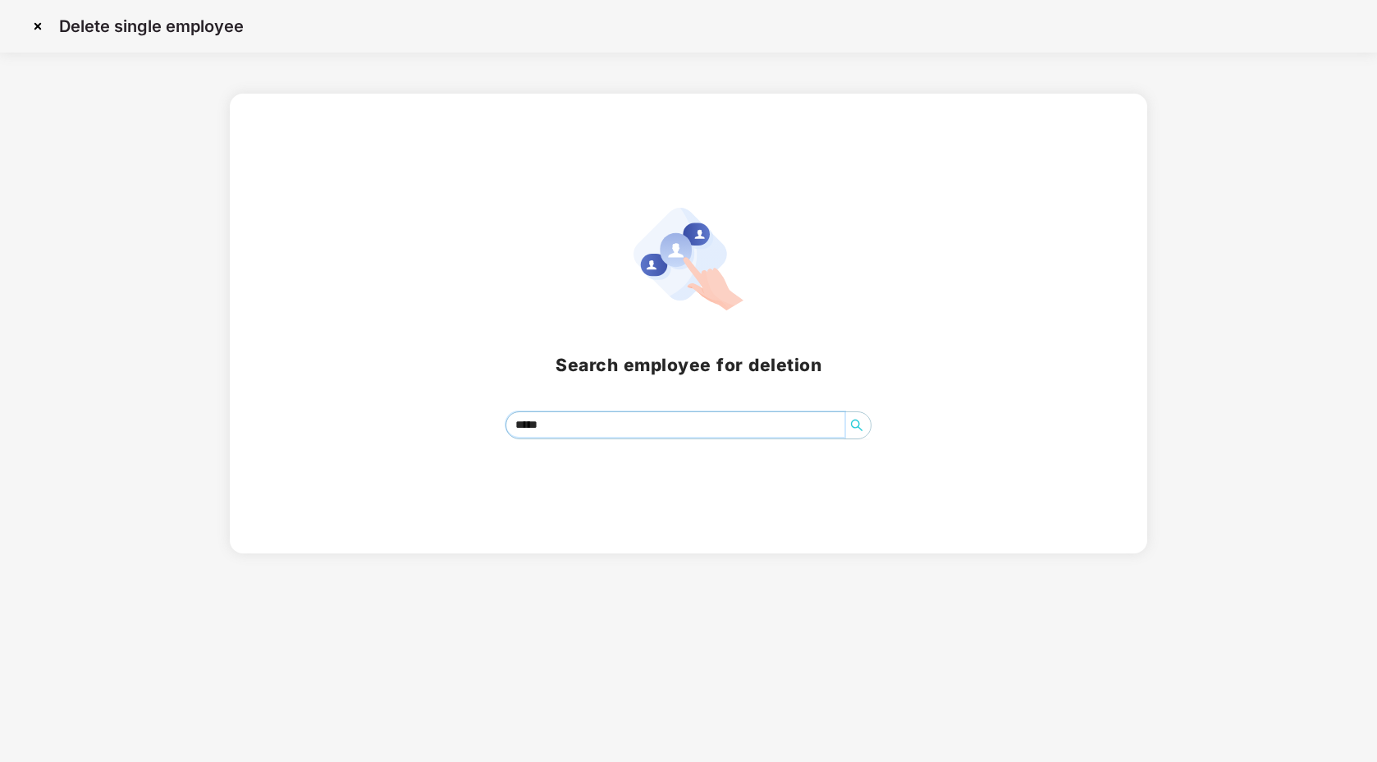
type input "*****"
click at [43, 34] on img at bounding box center [38, 26] width 26 height 26
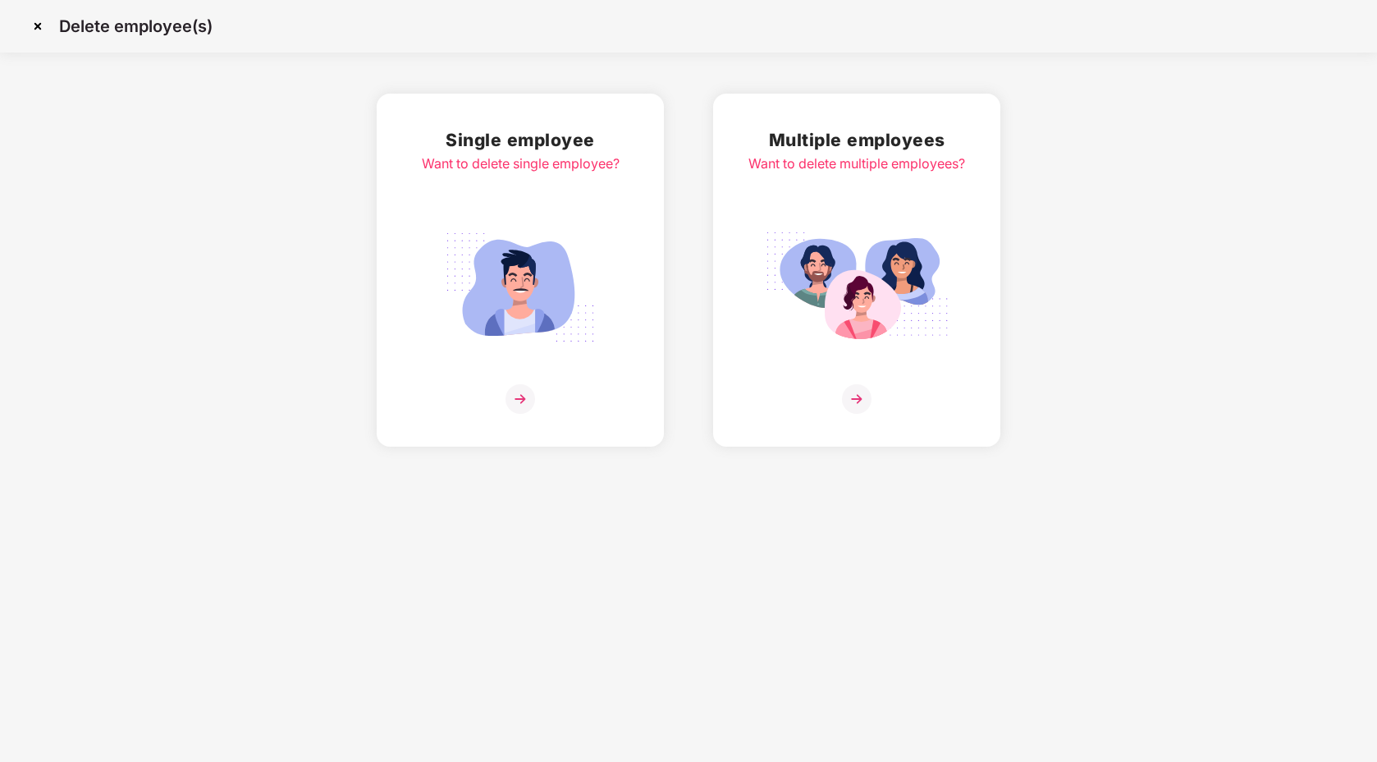
click at [579, 276] on img at bounding box center [520, 287] width 184 height 128
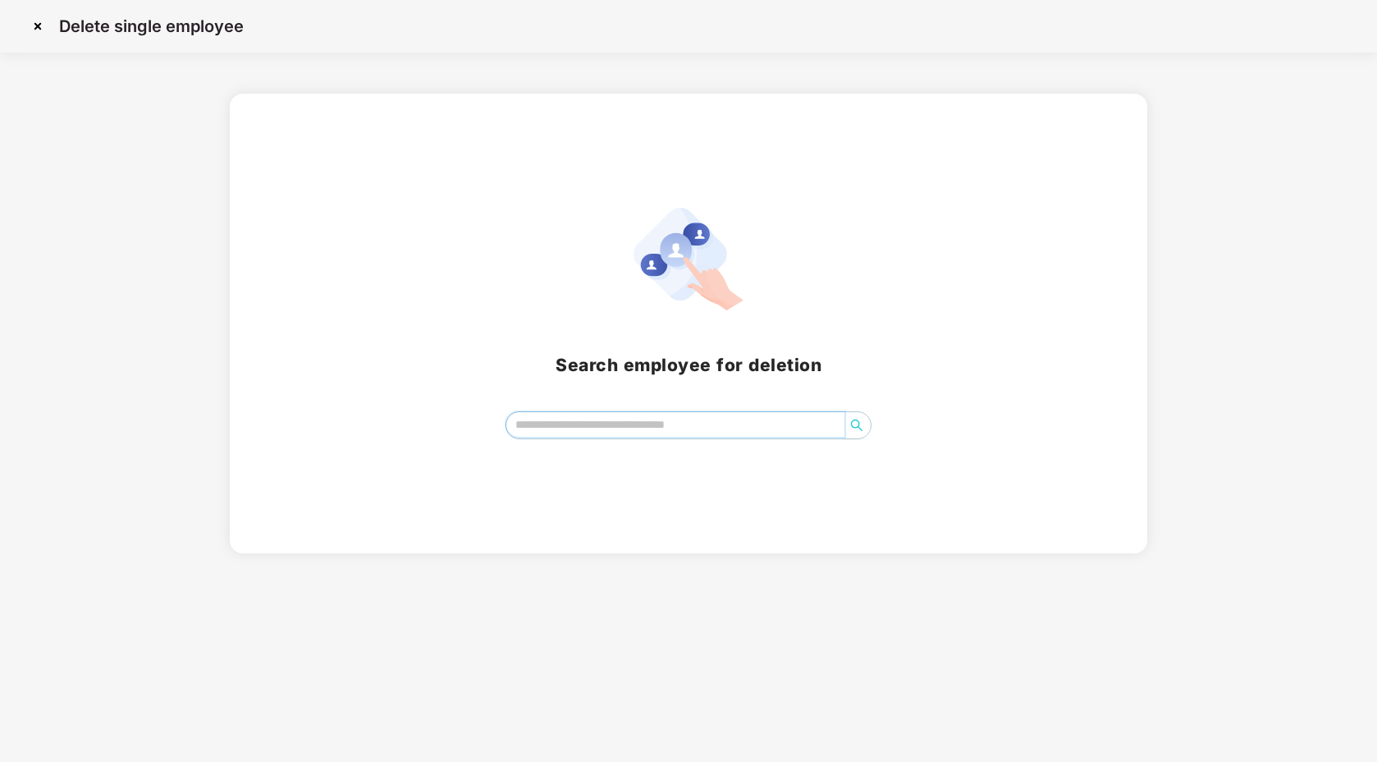
click at [606, 430] on input "search" at bounding box center [675, 424] width 338 height 25
type input "*****"
click at [41, 28] on img at bounding box center [38, 26] width 26 height 26
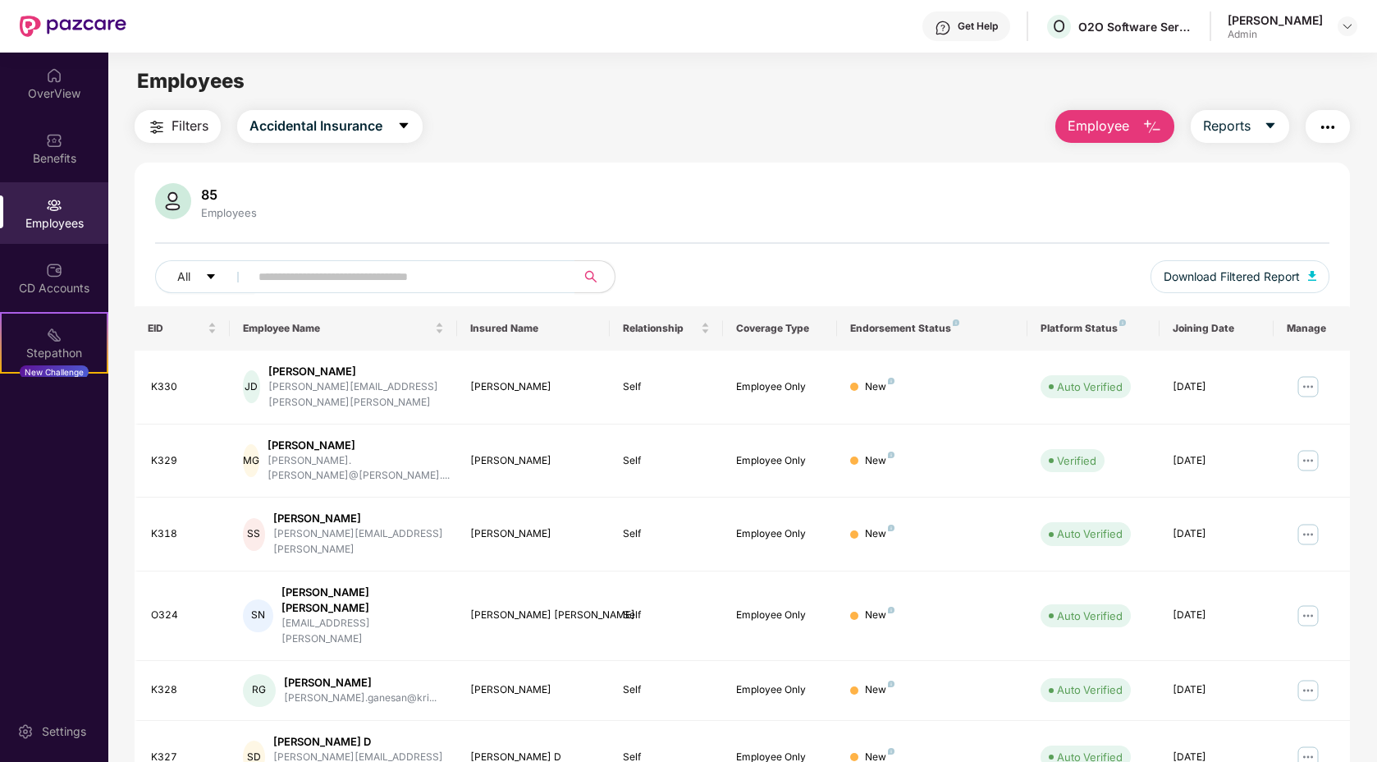
click at [1111, 122] on span "Employee" at bounding box center [1099, 126] width 62 height 21
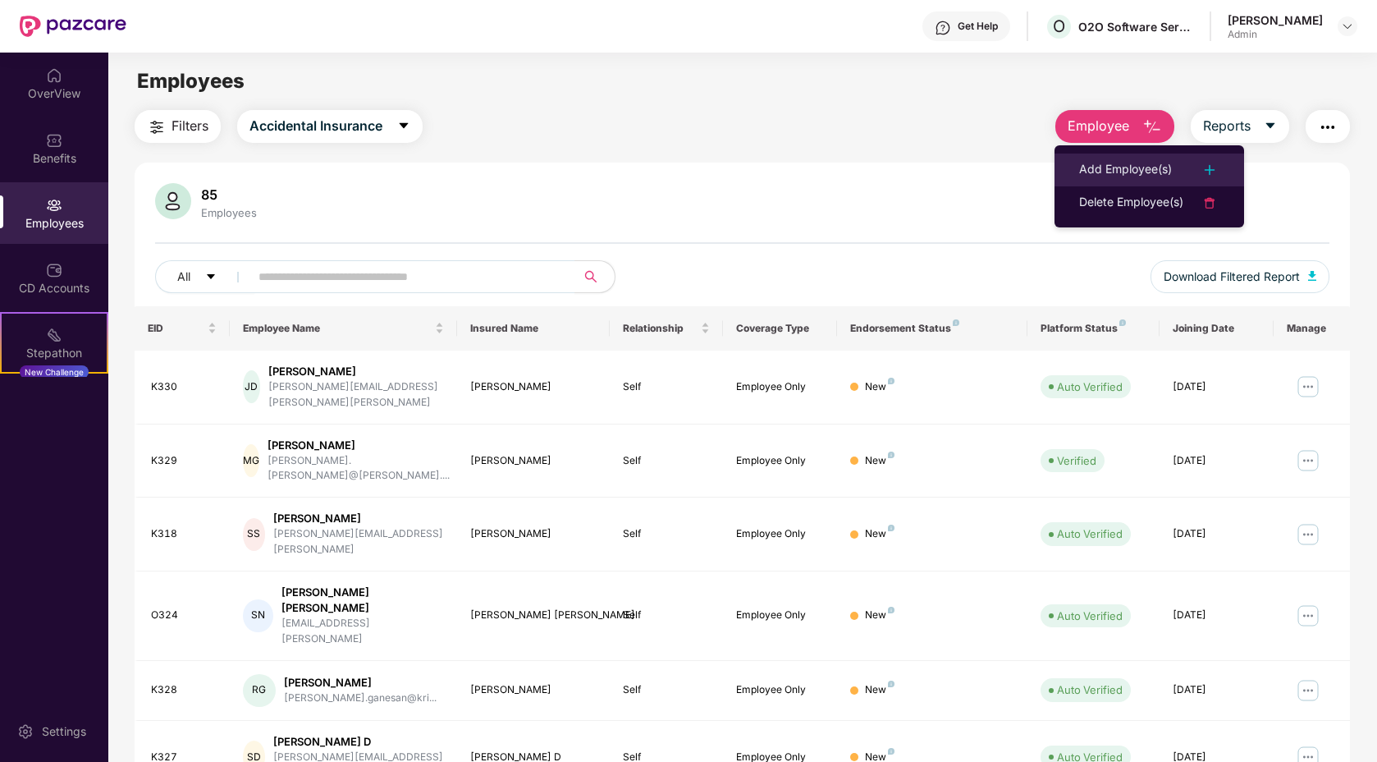
click at [1107, 170] on div "Add Employee(s)" at bounding box center [1125, 170] width 93 height 20
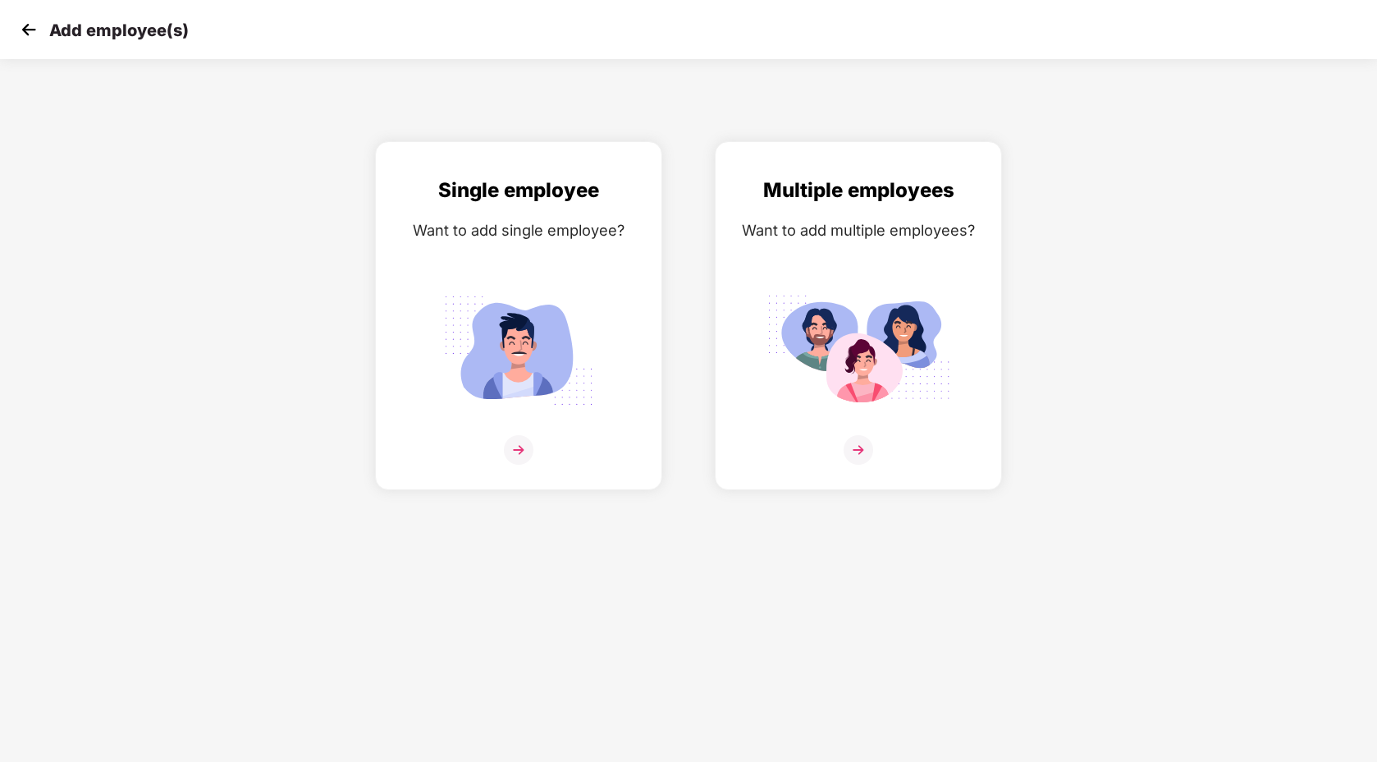
click at [25, 23] on img at bounding box center [28, 29] width 25 height 25
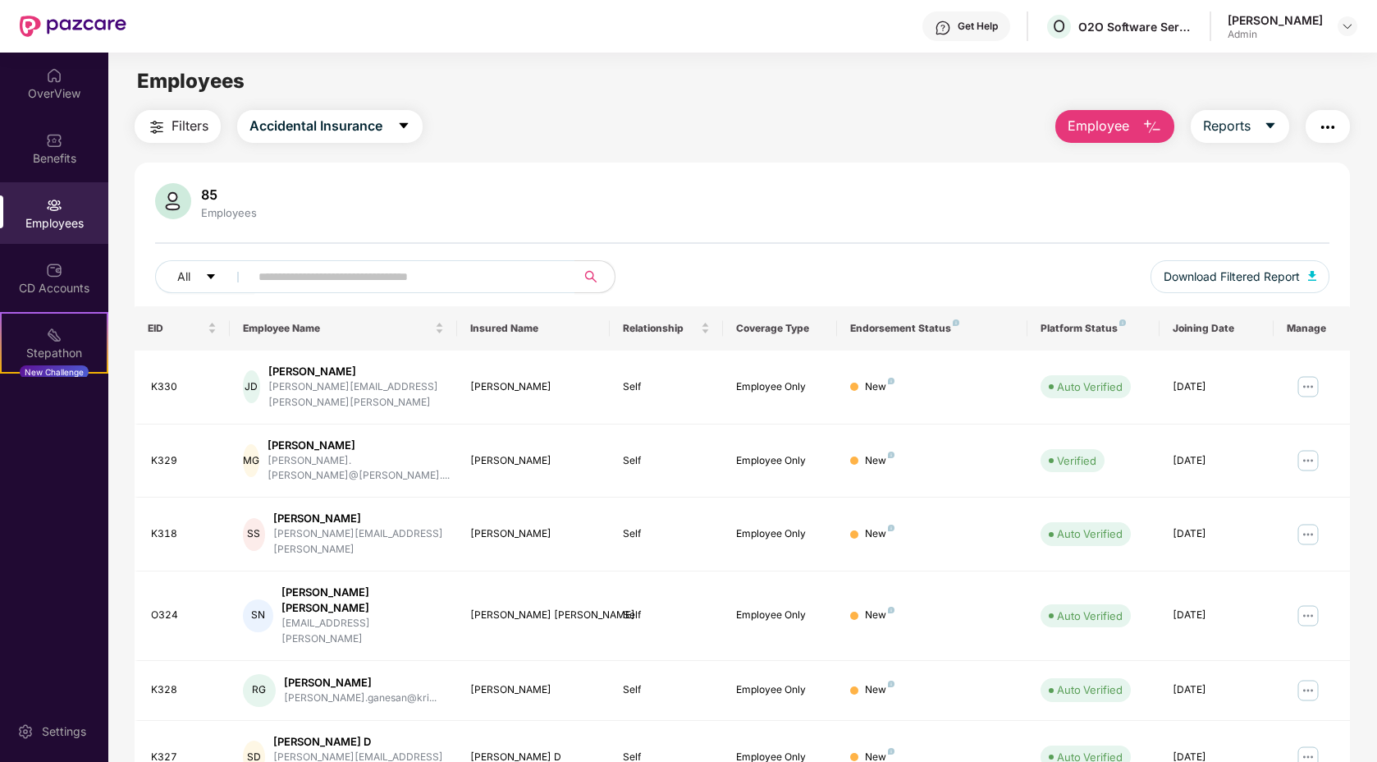
click at [1089, 128] on span "Employee" at bounding box center [1099, 126] width 62 height 21
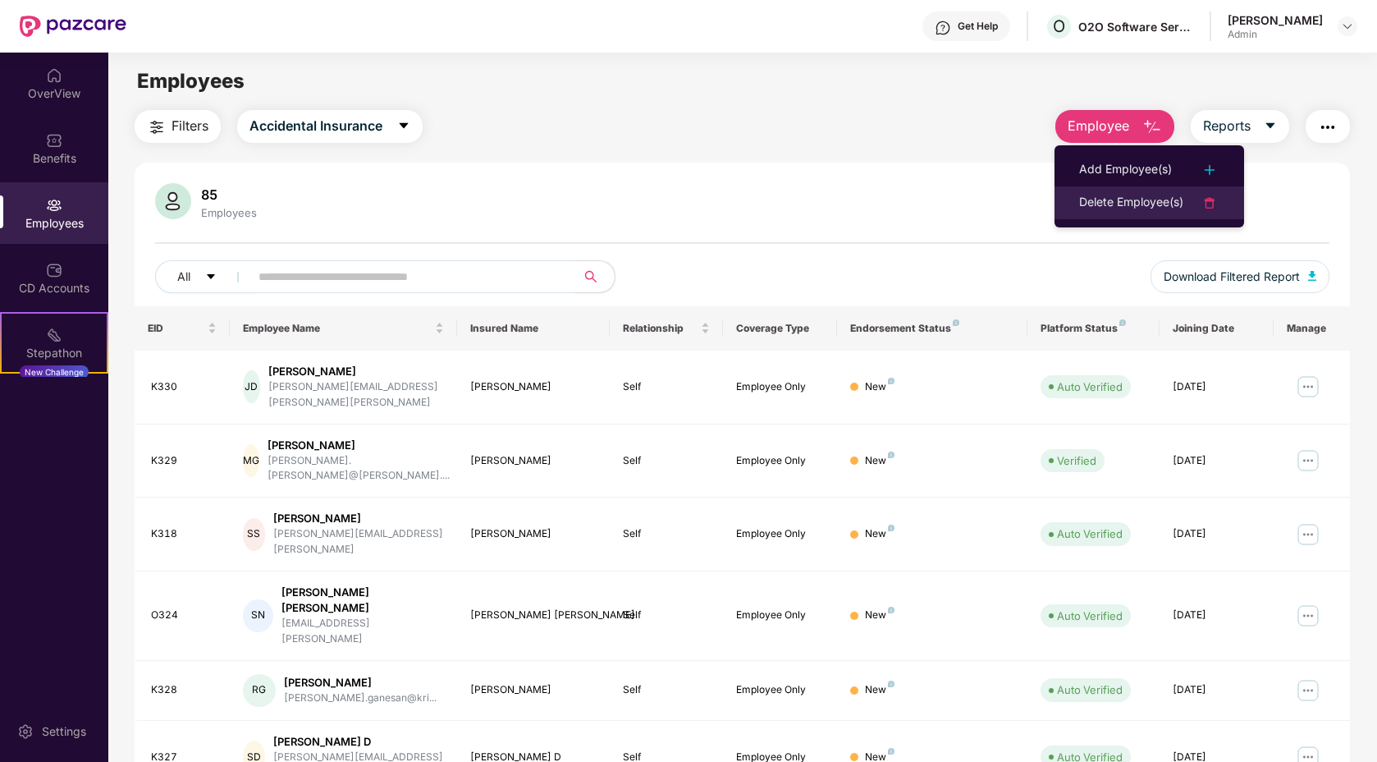
click at [1102, 197] on div "Delete Employee(s)" at bounding box center [1131, 203] width 104 height 20
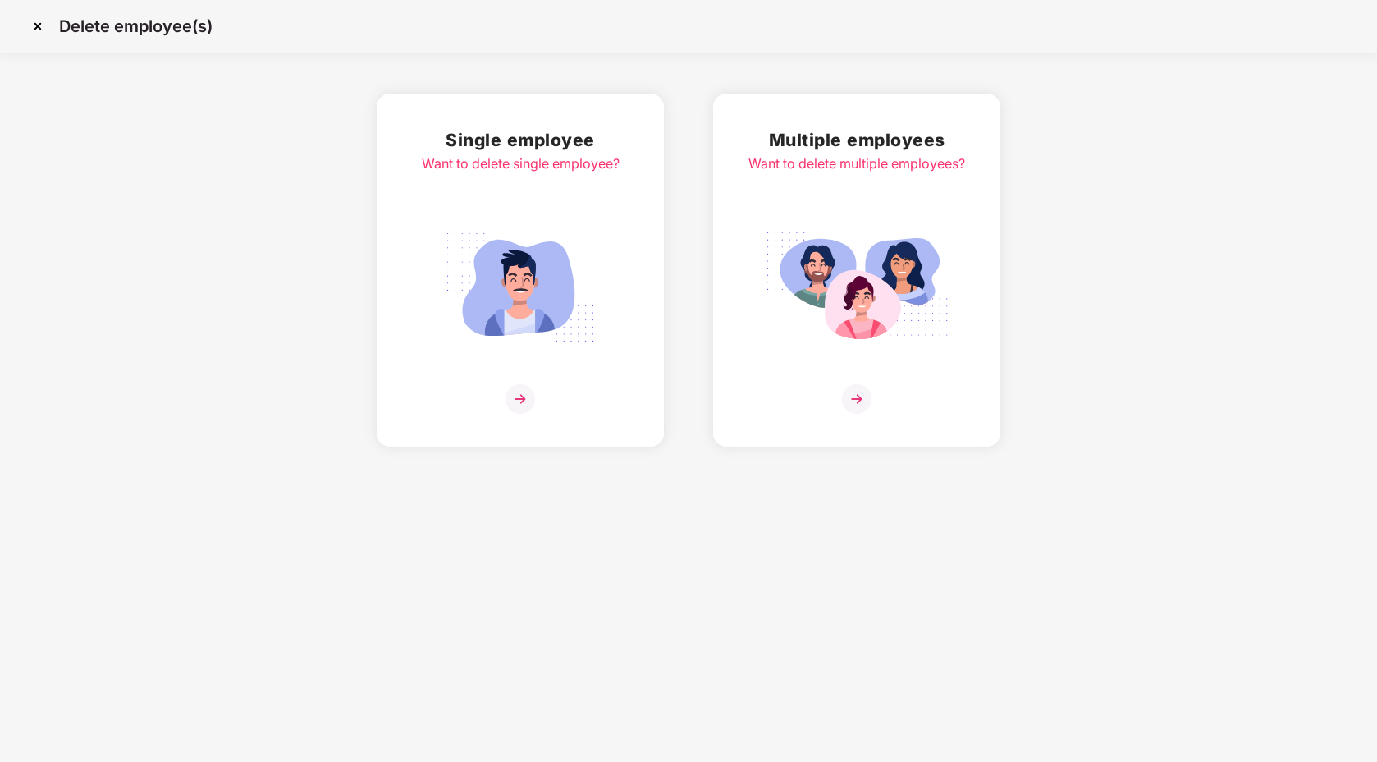
click at [547, 218] on div "Single employee Want to delete single employee?" at bounding box center [521, 269] width 198 height 287
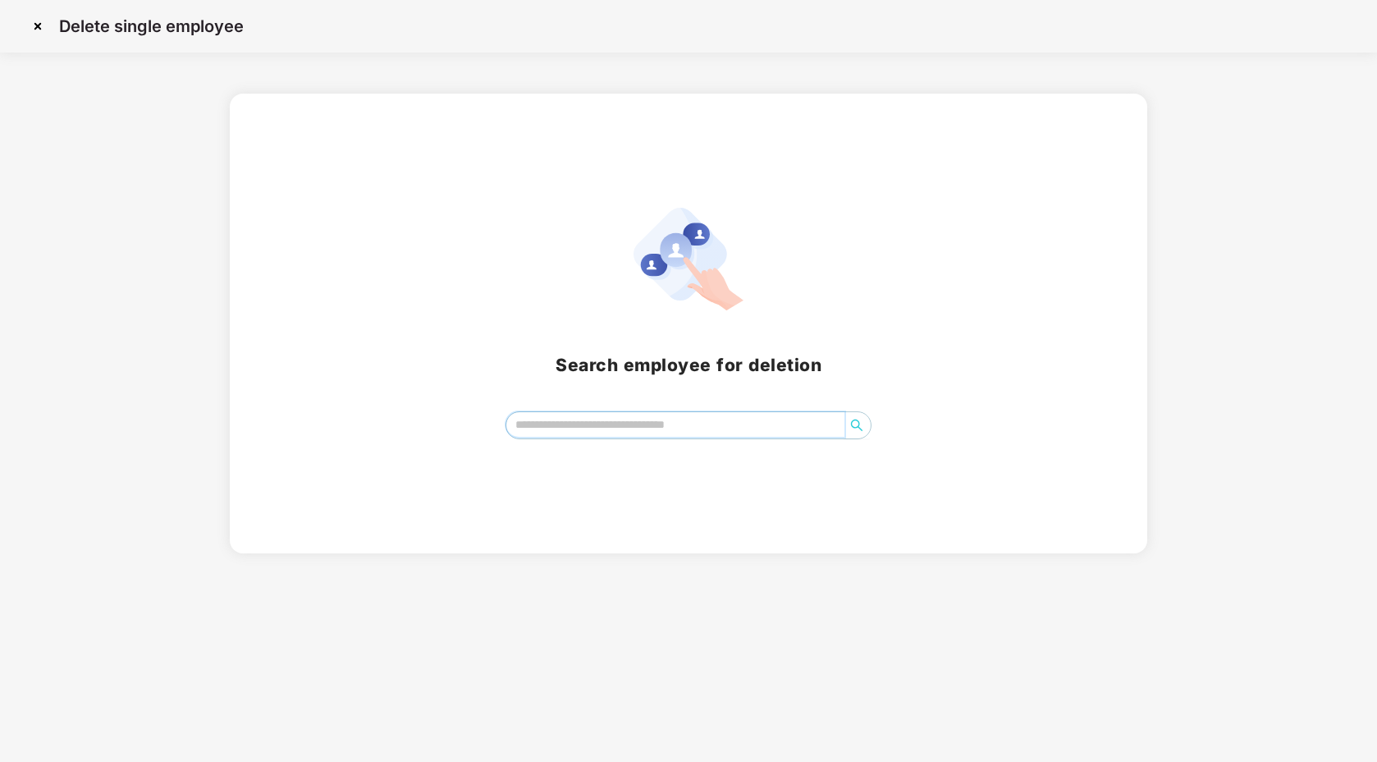
click at [609, 413] on input "search" at bounding box center [675, 424] width 338 height 25
type input "*****"
click at [38, 33] on img at bounding box center [38, 26] width 26 height 26
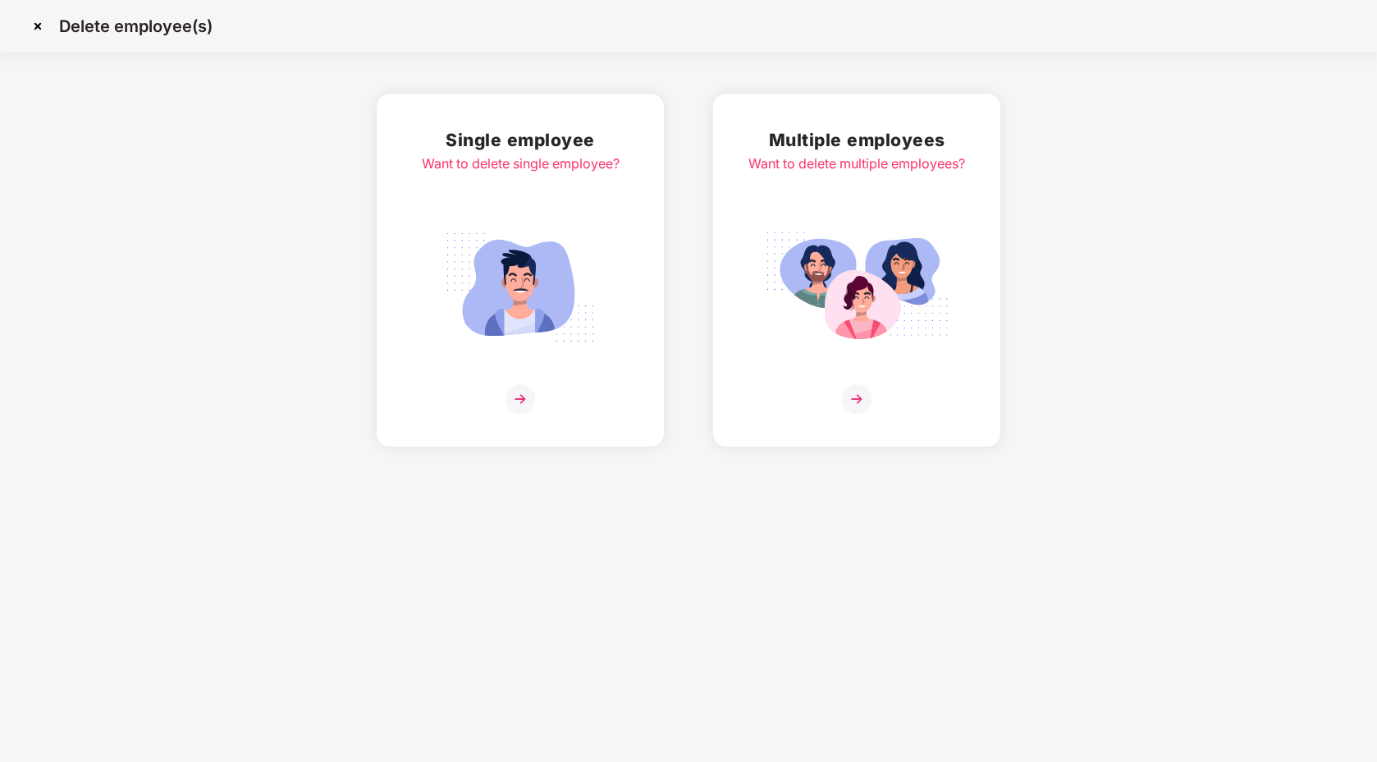
click at [44, 24] on img at bounding box center [38, 26] width 26 height 26
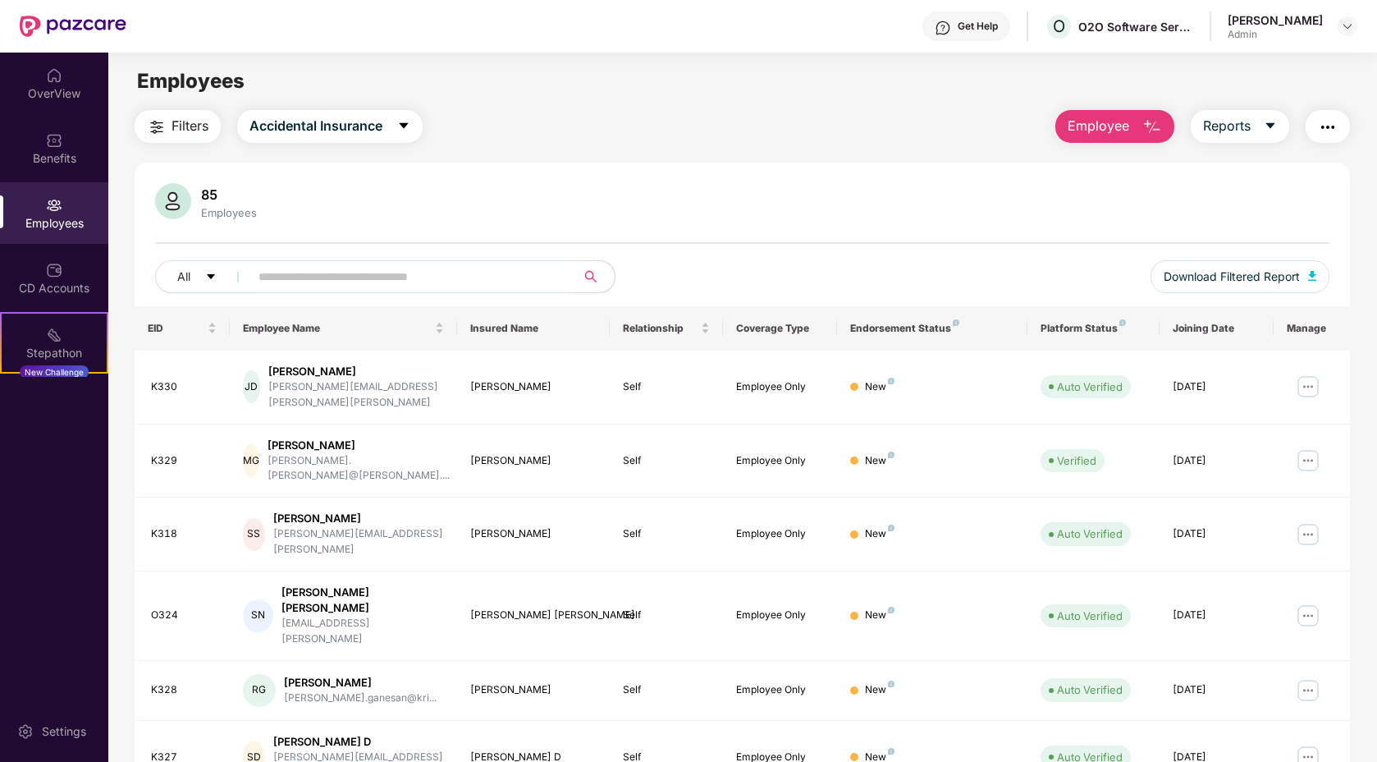
click at [372, 279] on input "text" at bounding box center [405, 276] width 295 height 25
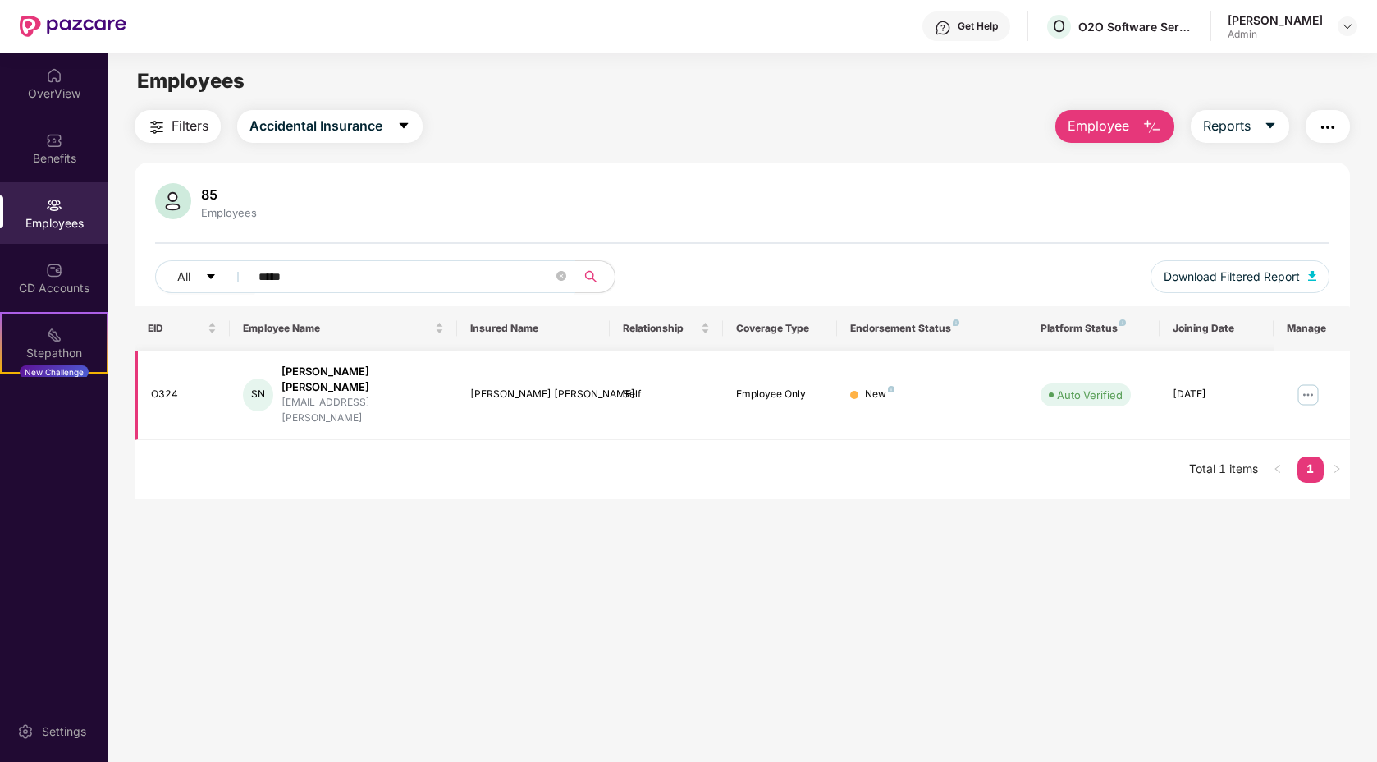
type input "*****"
click at [1306, 385] on img at bounding box center [1308, 395] width 26 height 26
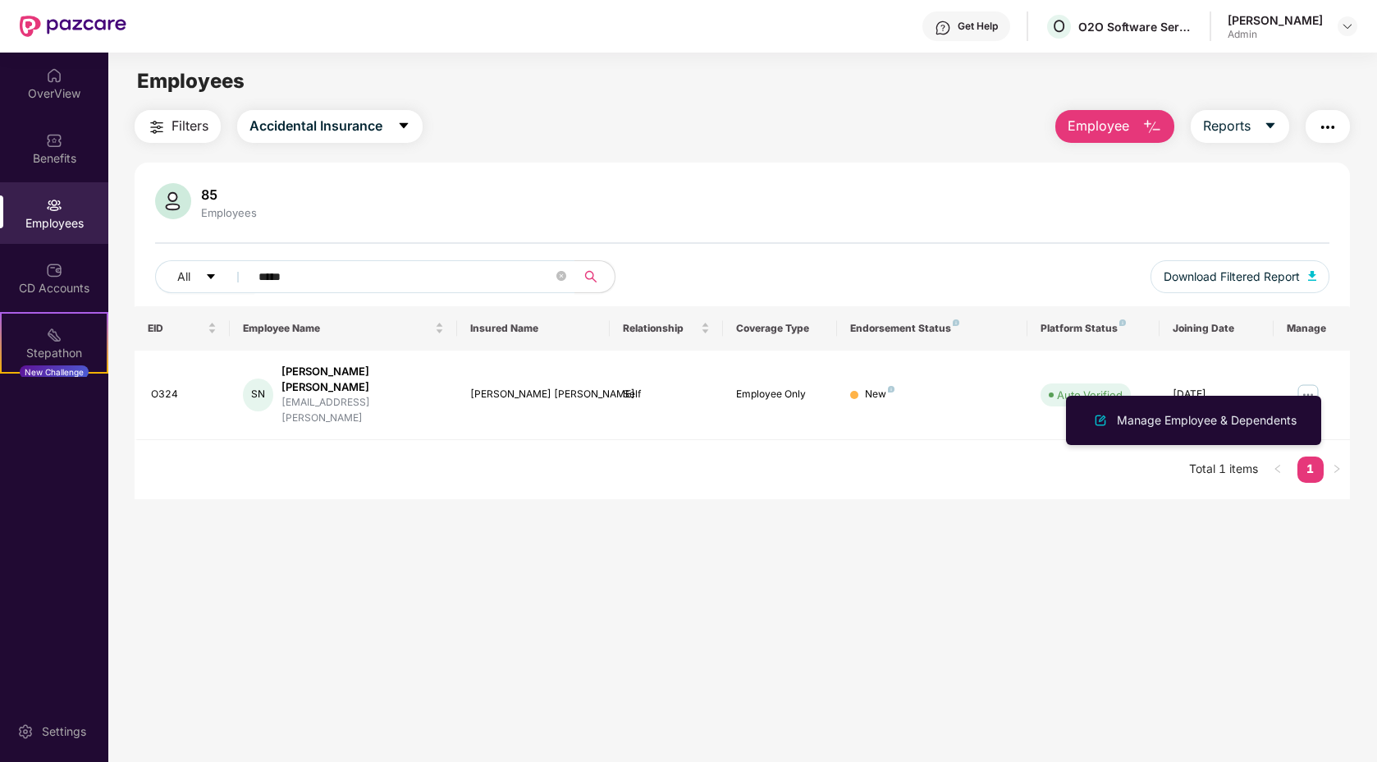
click at [743, 554] on main "Employees Filters Accidental Insurance Employee Reports 85 Employees All ***** …" at bounding box center [742, 434] width 1268 height 762
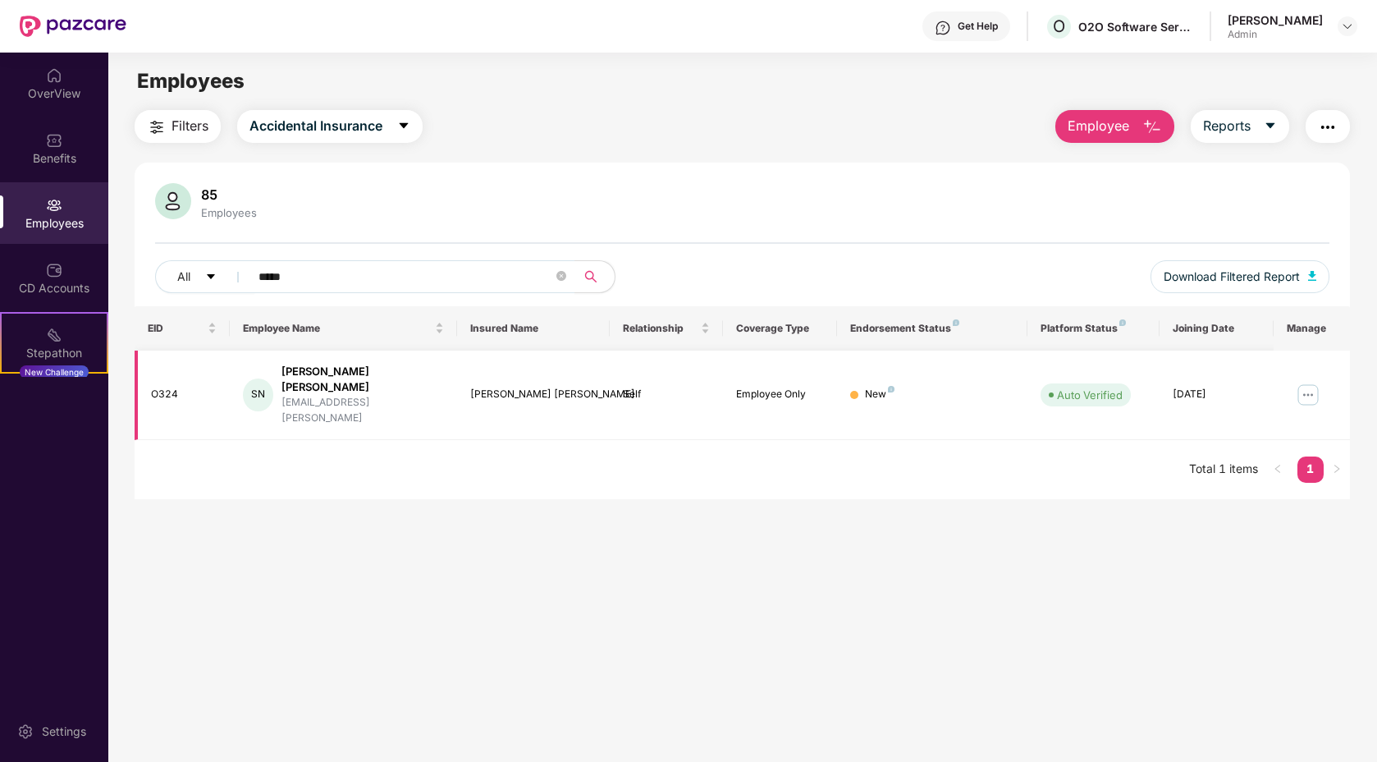
click at [1301, 382] on img at bounding box center [1308, 395] width 26 height 26
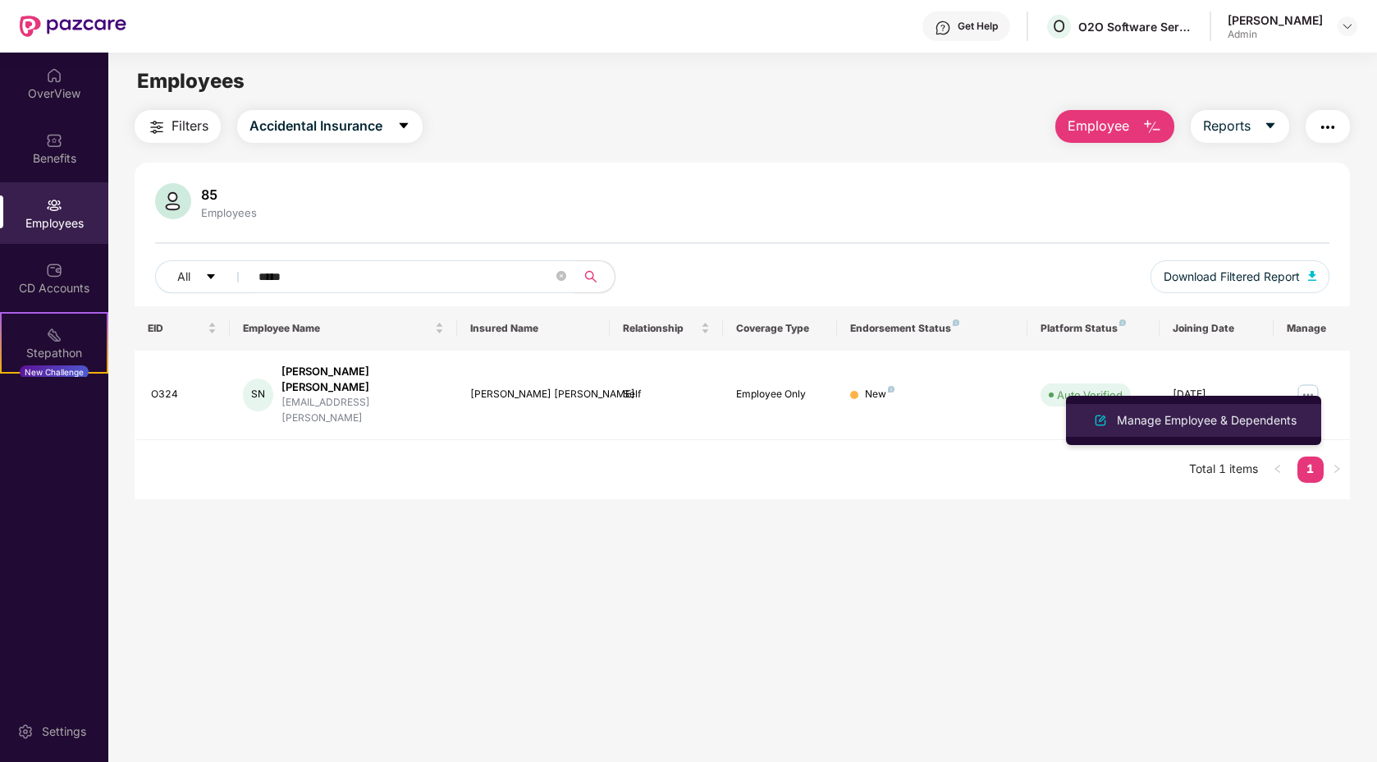
click at [1237, 412] on div "Manage Employee & Dependents" at bounding box center [1207, 420] width 186 height 18
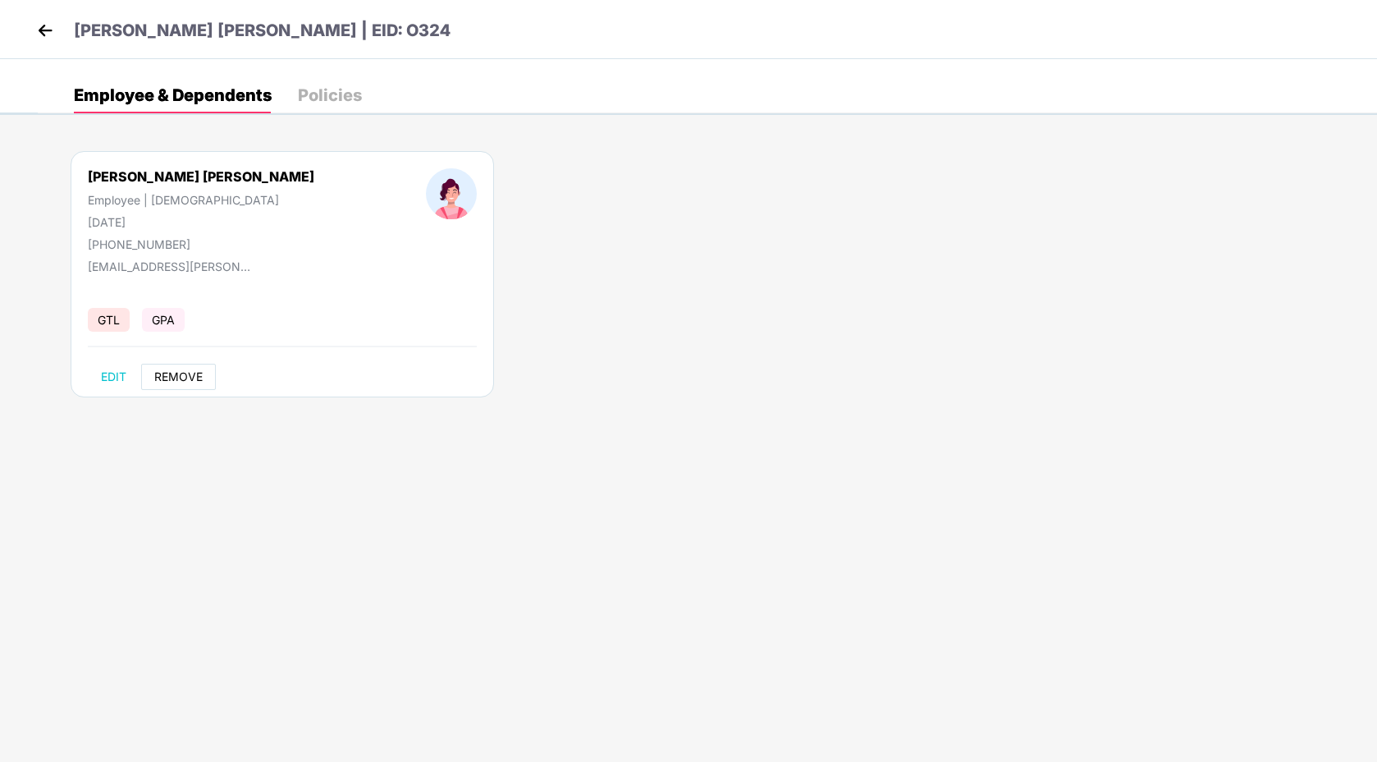
click at [168, 382] on span "REMOVE" at bounding box center [178, 376] width 48 height 13
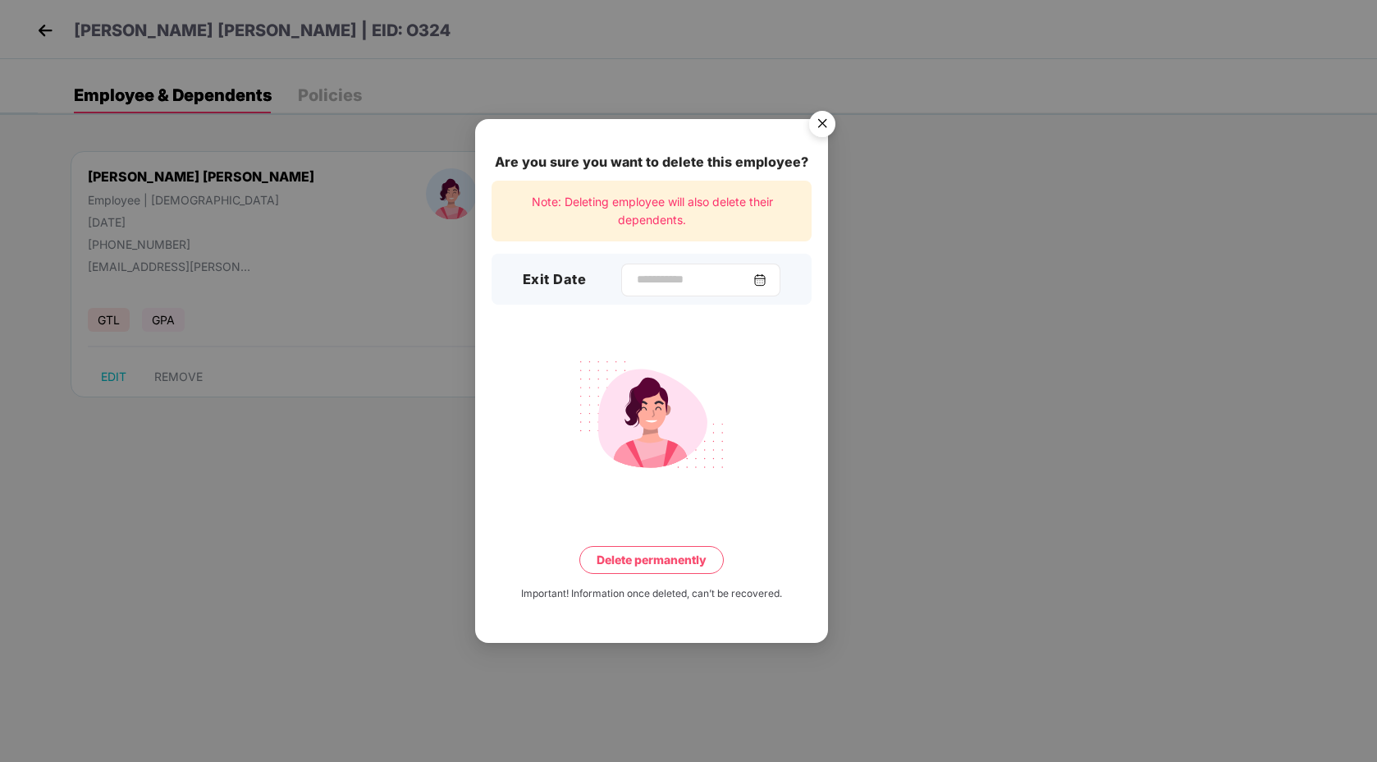
click at [780, 286] on div at bounding box center [700, 279] width 159 height 33
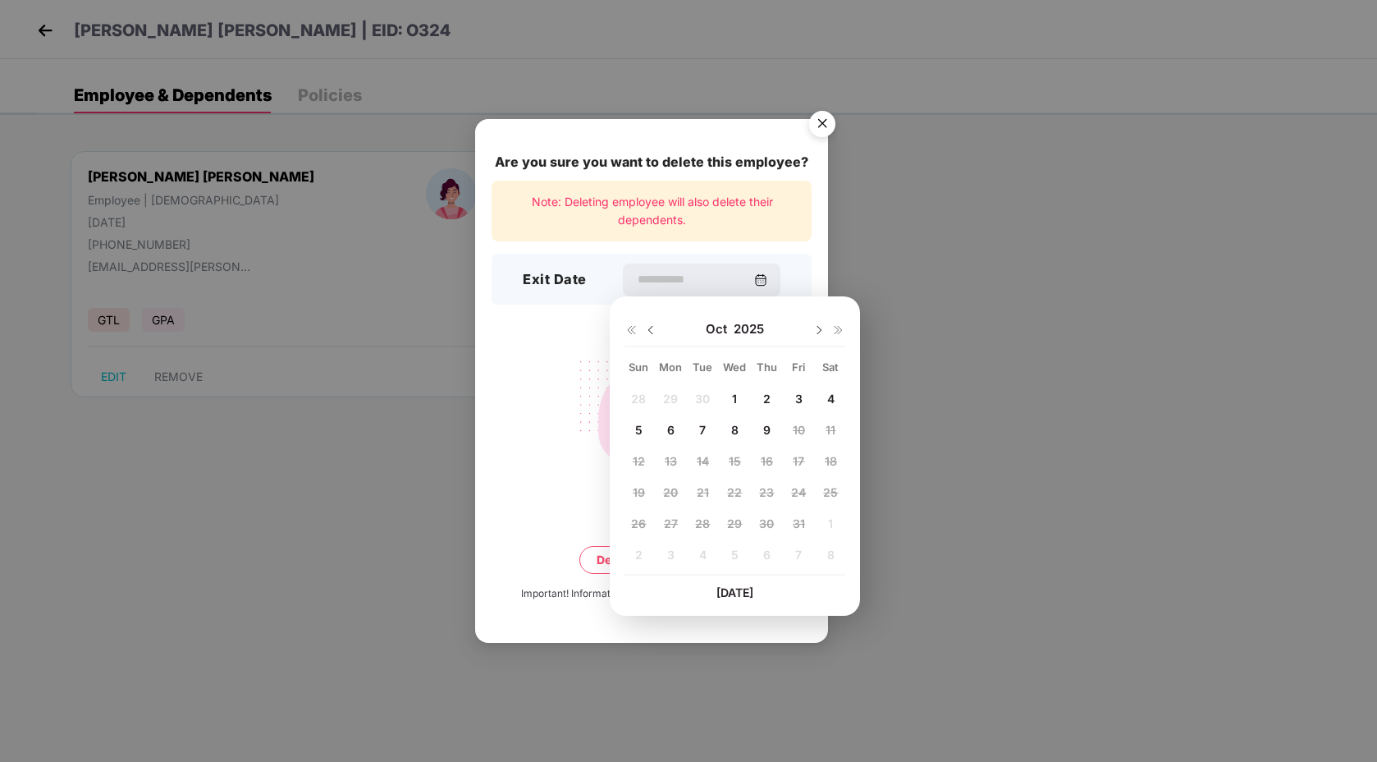
click at [672, 426] on span "6" at bounding box center [670, 430] width 7 height 14
type input "**********"
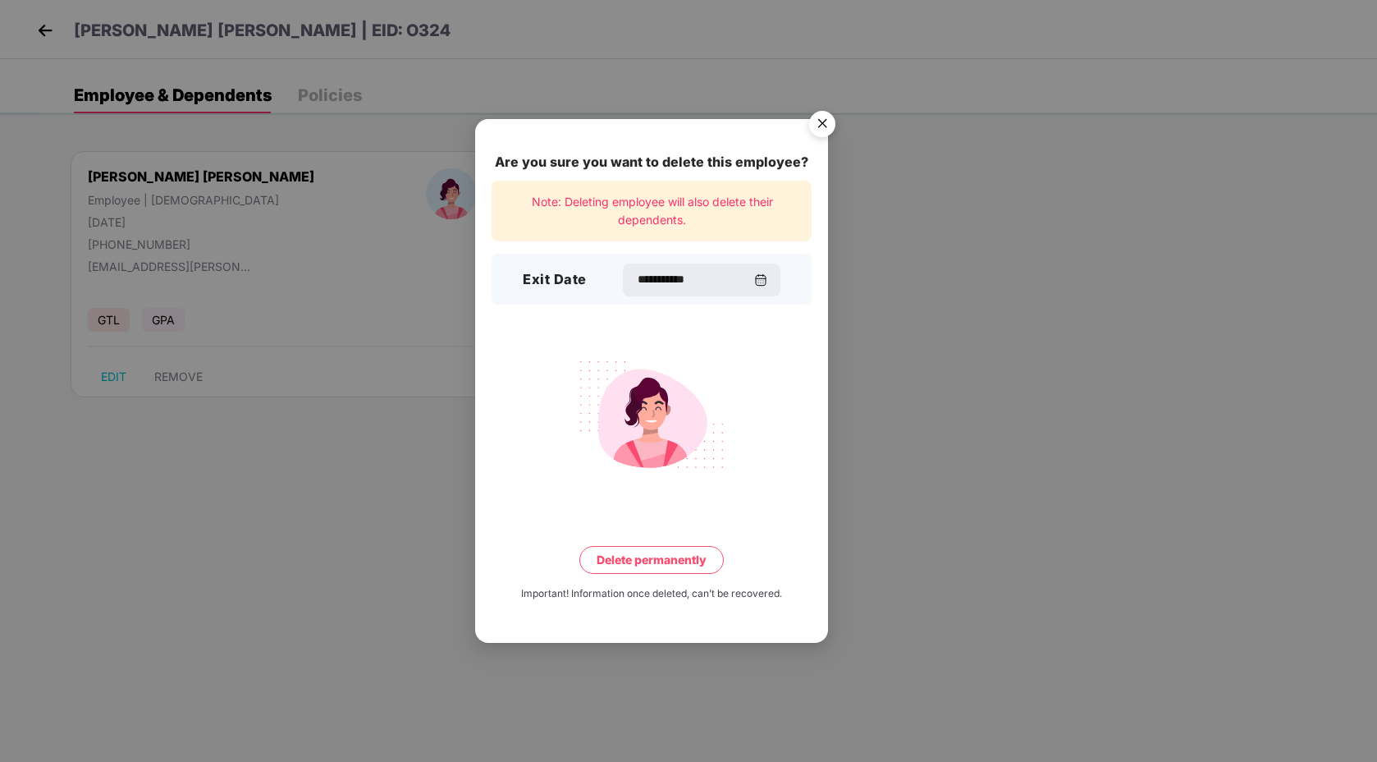
click at [689, 556] on button "Delete permanently" at bounding box center [651, 560] width 144 height 28
